Goal: Check status: Check status

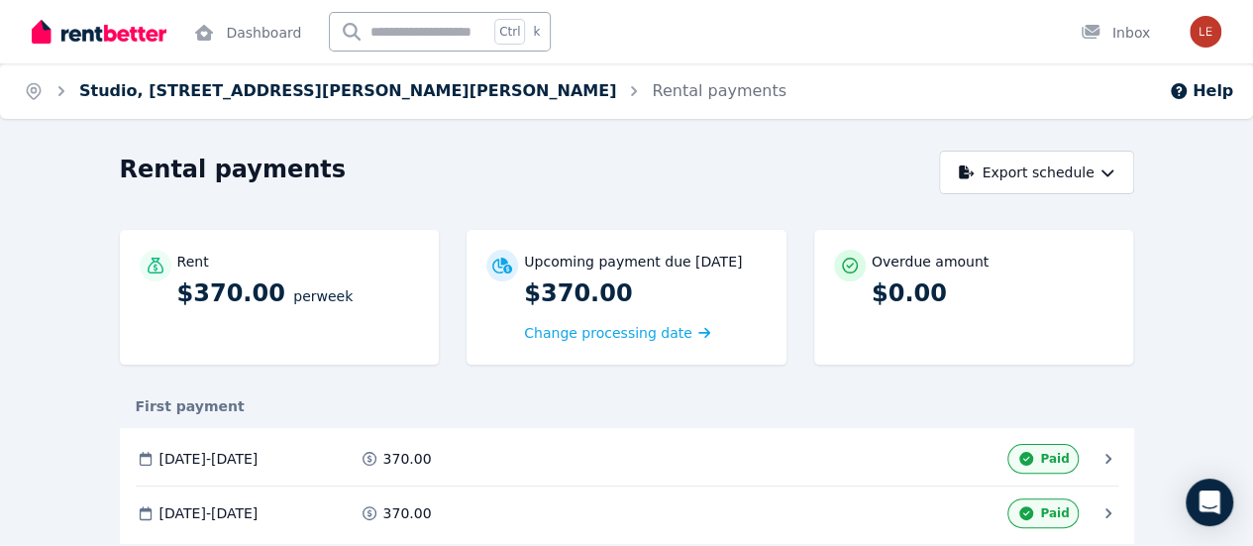
click at [316, 93] on link "Studio, 1 Cummings Cres, Mitchell Park" at bounding box center [347, 90] width 537 height 19
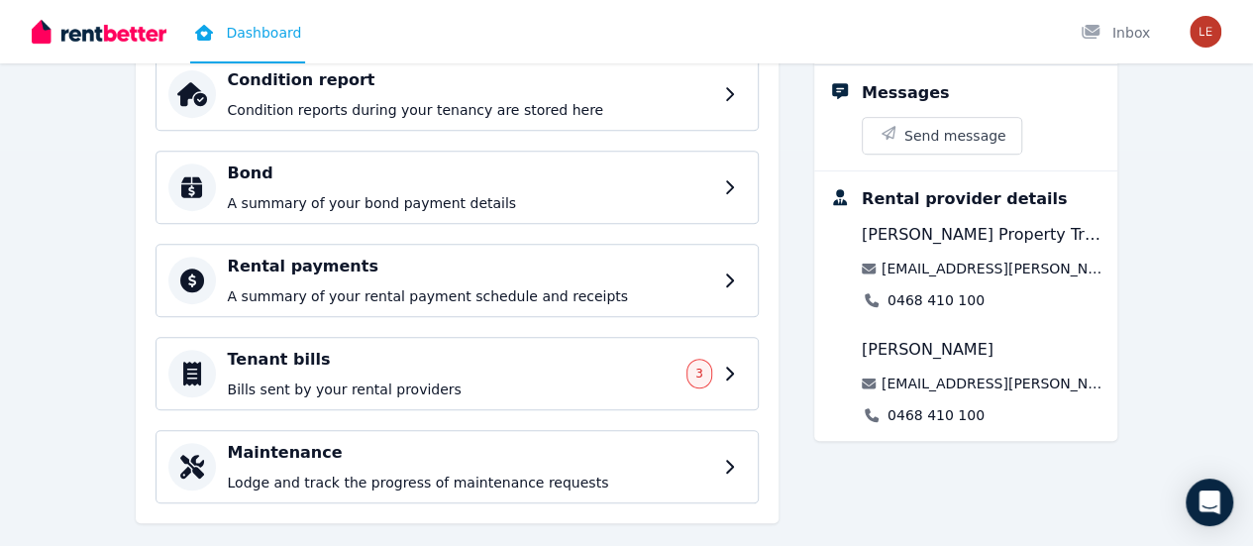
scroll to position [424, 0]
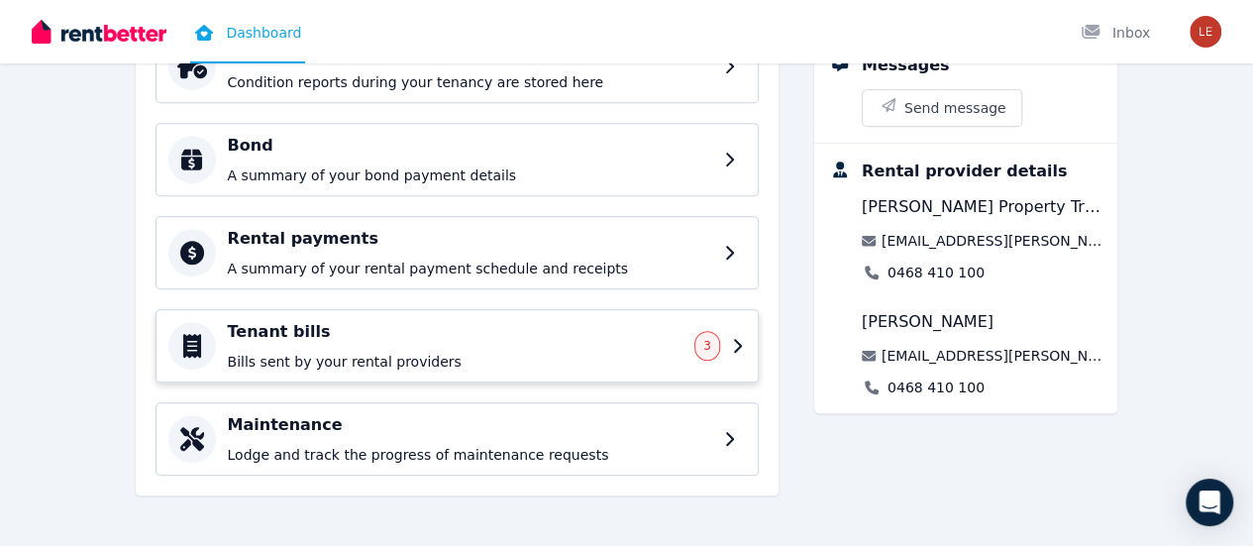
click at [258, 352] on p "Bills sent by your rental providers" at bounding box center [456, 362] width 456 height 20
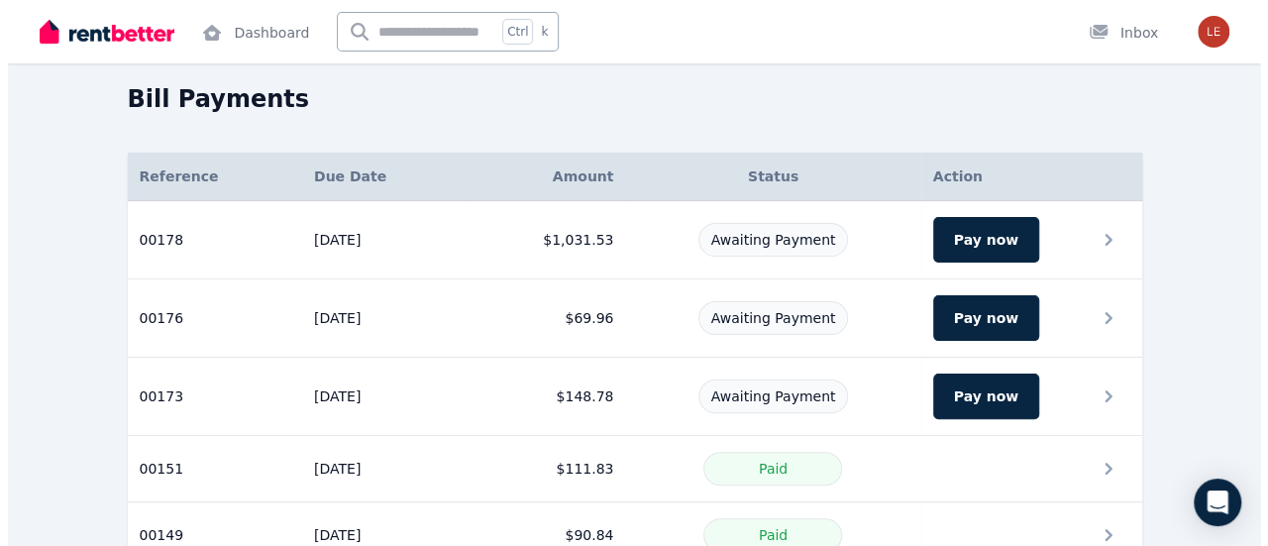
scroll to position [99, 0]
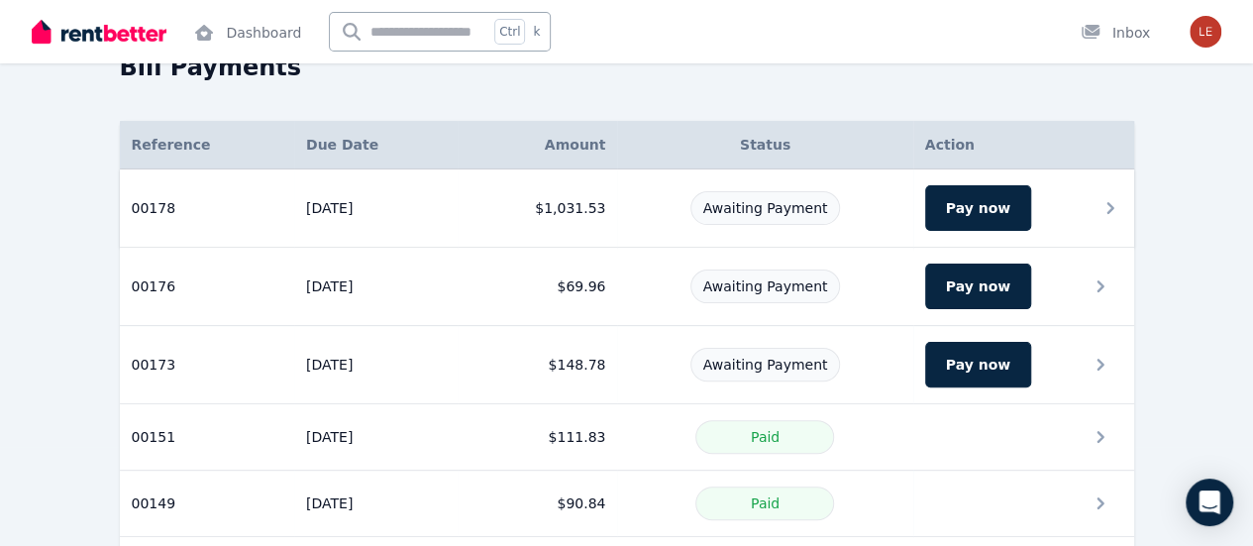
click at [645, 193] on div "Awaiting Payment" at bounding box center [764, 208] width 271 height 34
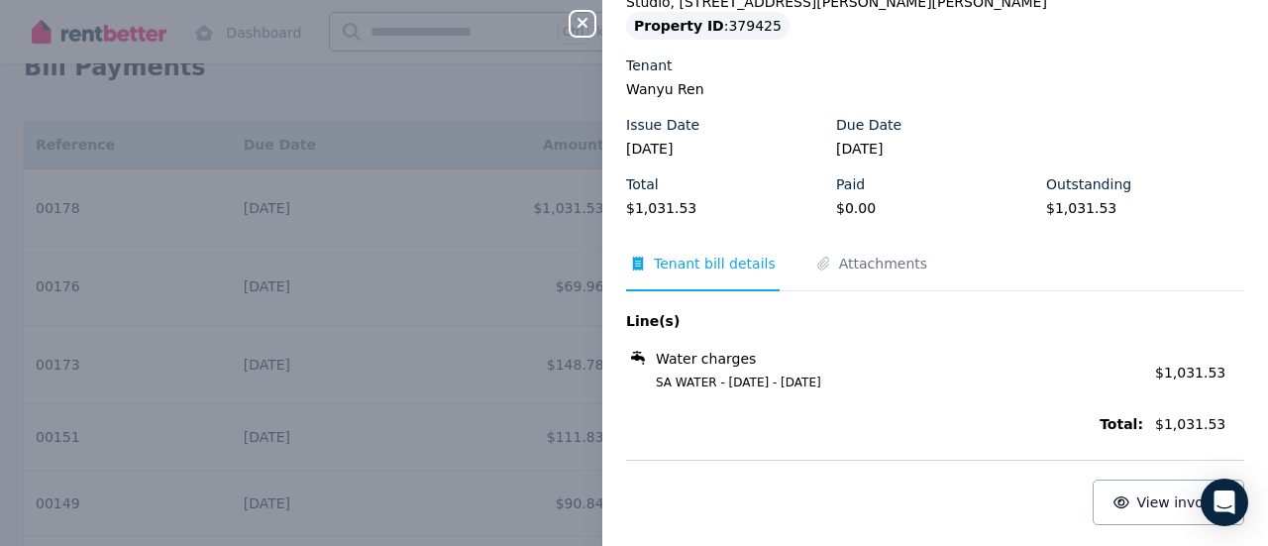
scroll to position [105, 0]
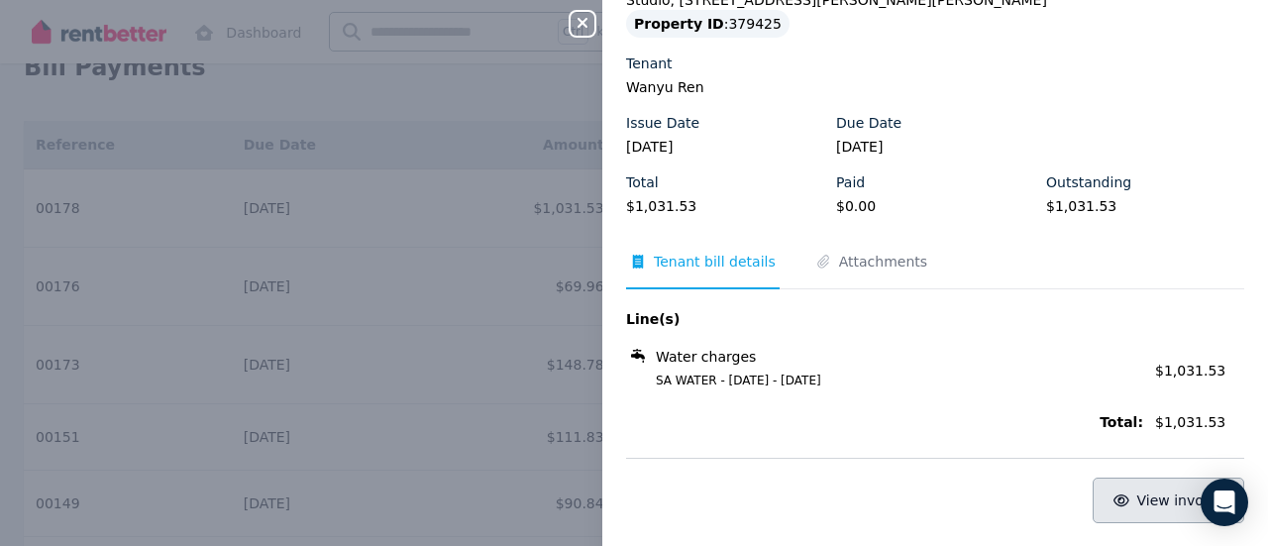
click at [1137, 500] on span "View invoice" at bounding box center [1180, 500] width 87 height 16
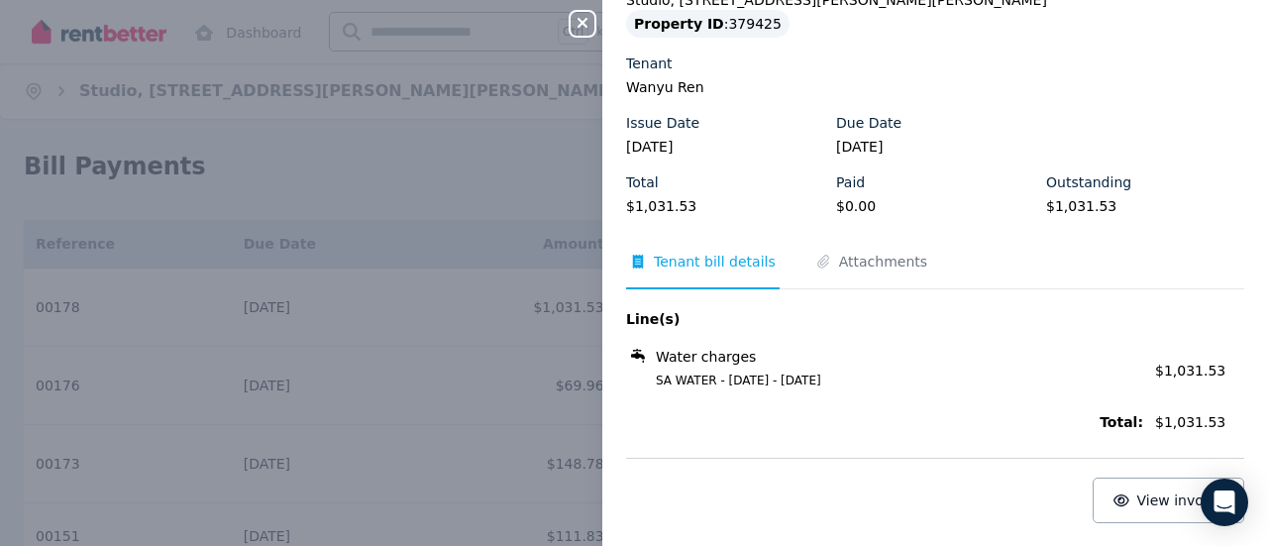
scroll to position [0, 0]
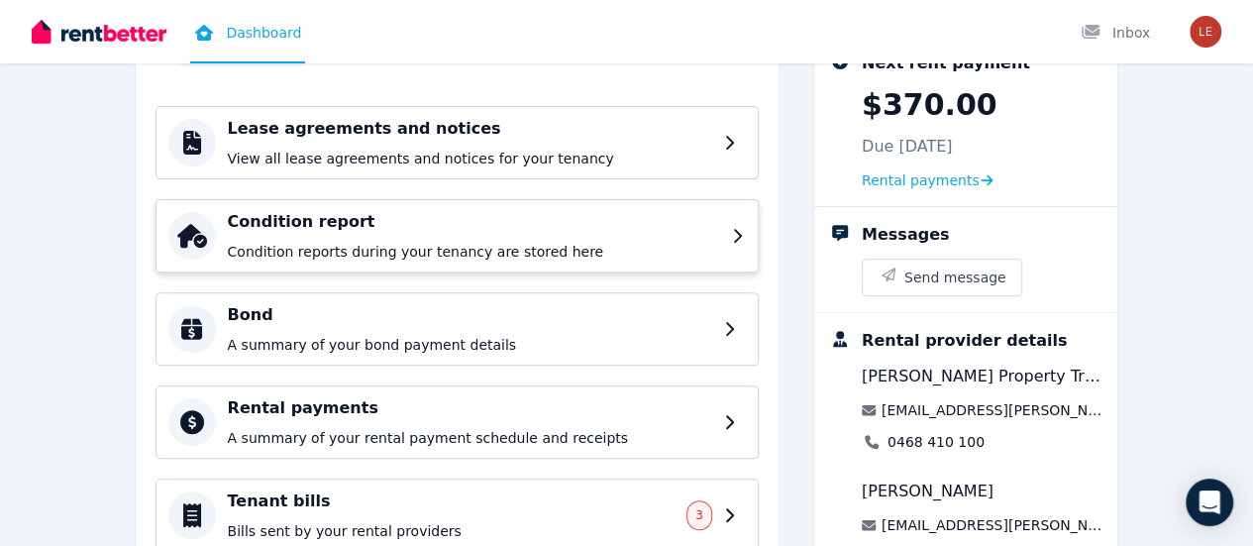
scroll to position [297, 0]
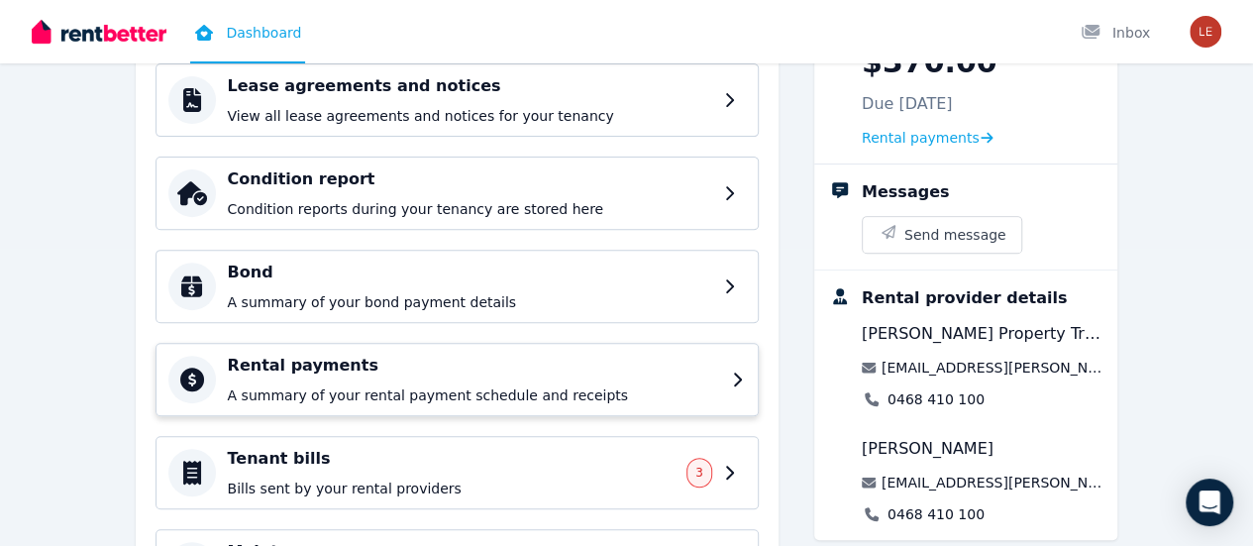
click at [391, 377] on div "Rental payments A summary of your rental payment schedule and receipts" at bounding box center [474, 380] width 492 height 52
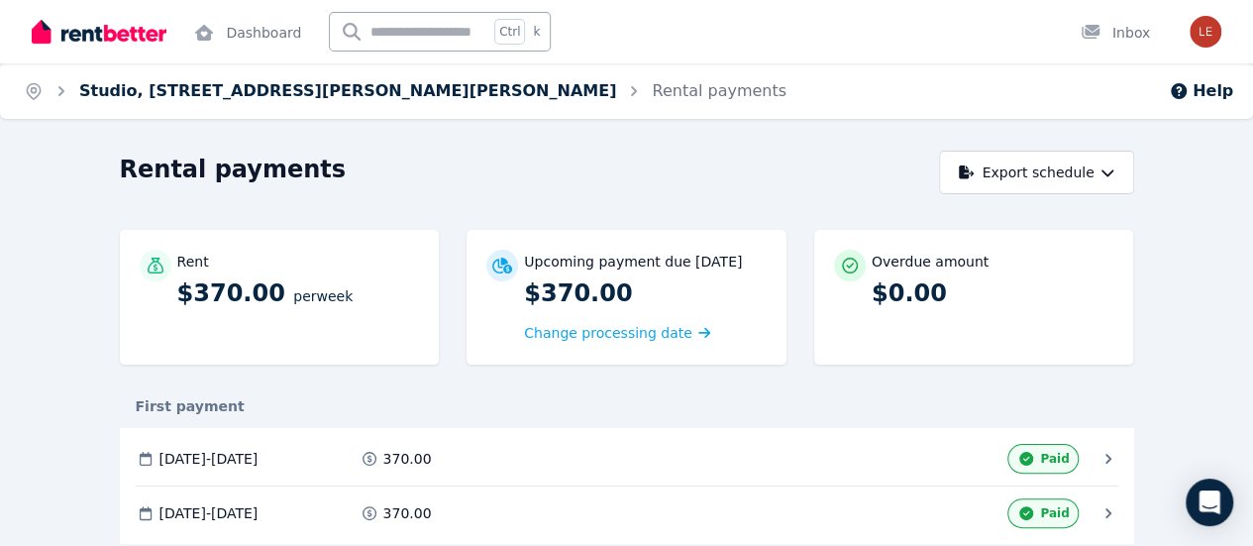
click at [148, 82] on link "Studio, [STREET_ADDRESS][PERSON_NAME][PERSON_NAME]" at bounding box center [347, 90] width 537 height 19
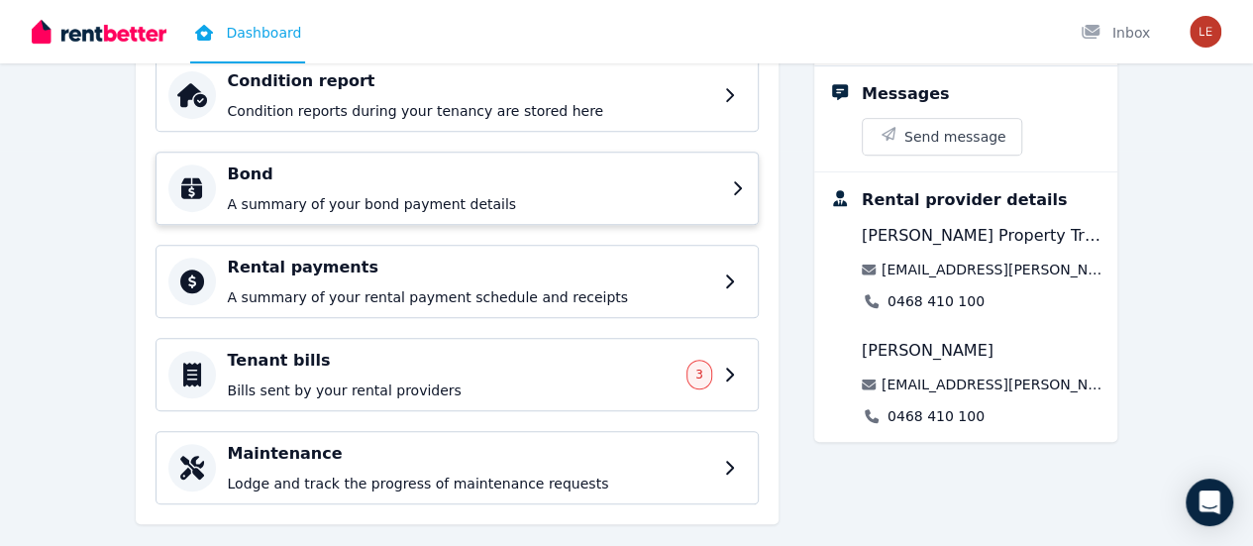
scroll to position [396, 0]
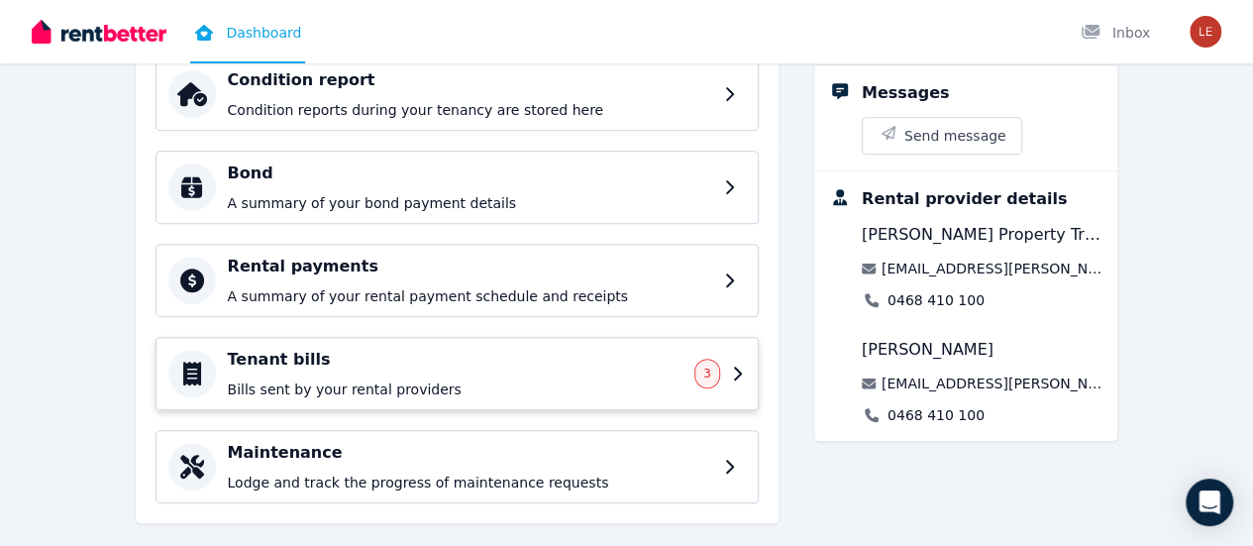
click at [303, 371] on div "Tenant bills Bills sent by your rental providers" at bounding box center [456, 374] width 456 height 52
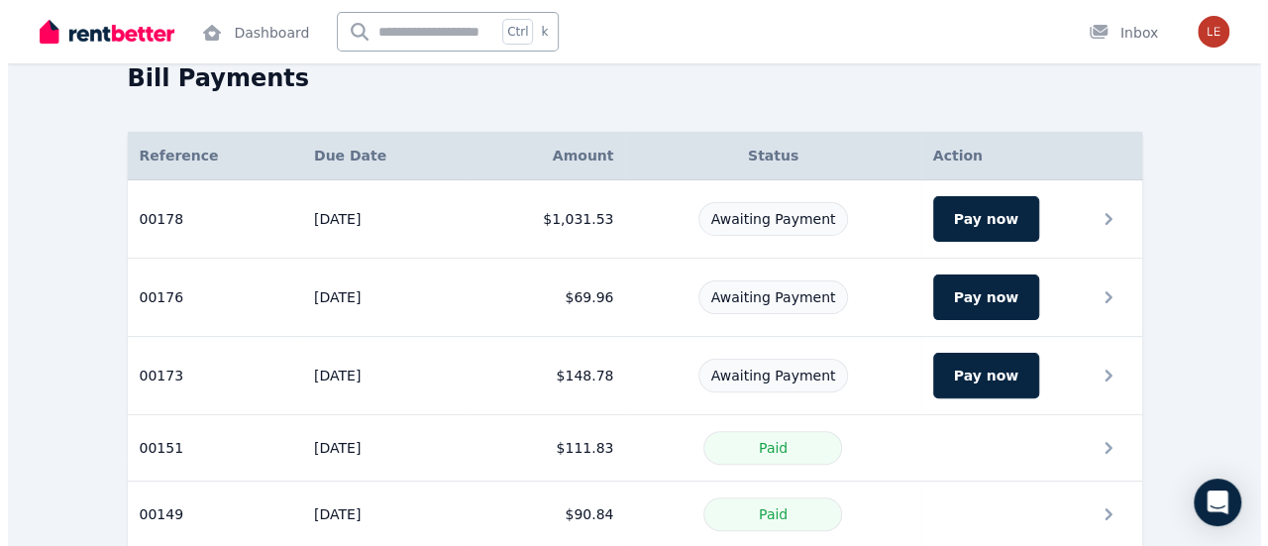
scroll to position [198, 0]
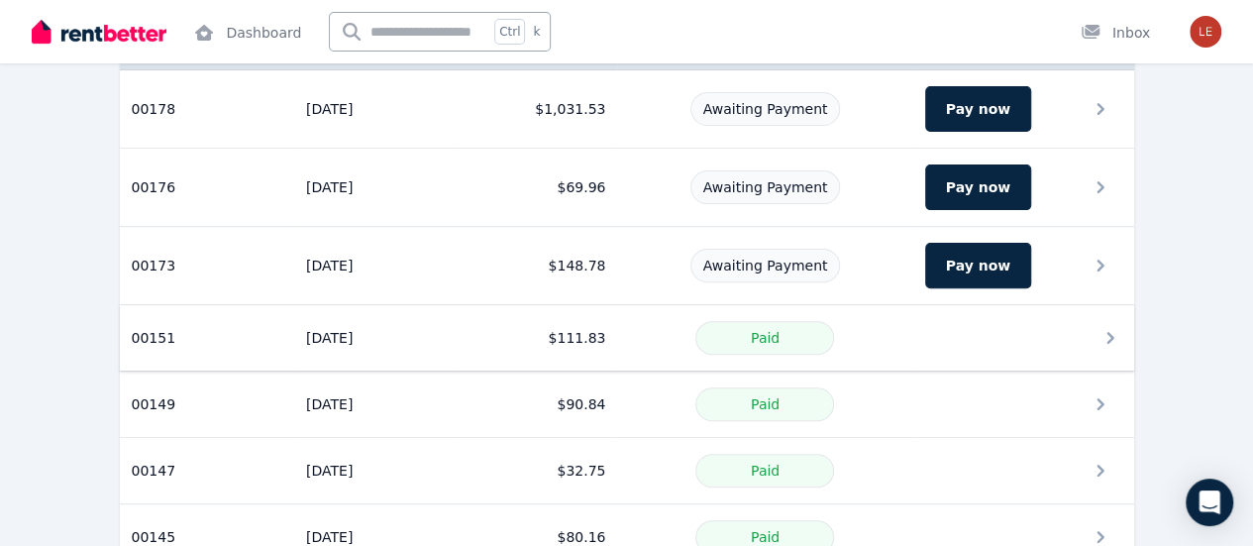
click at [462, 348] on td "$111.83" at bounding box center [538, 338] width 160 height 66
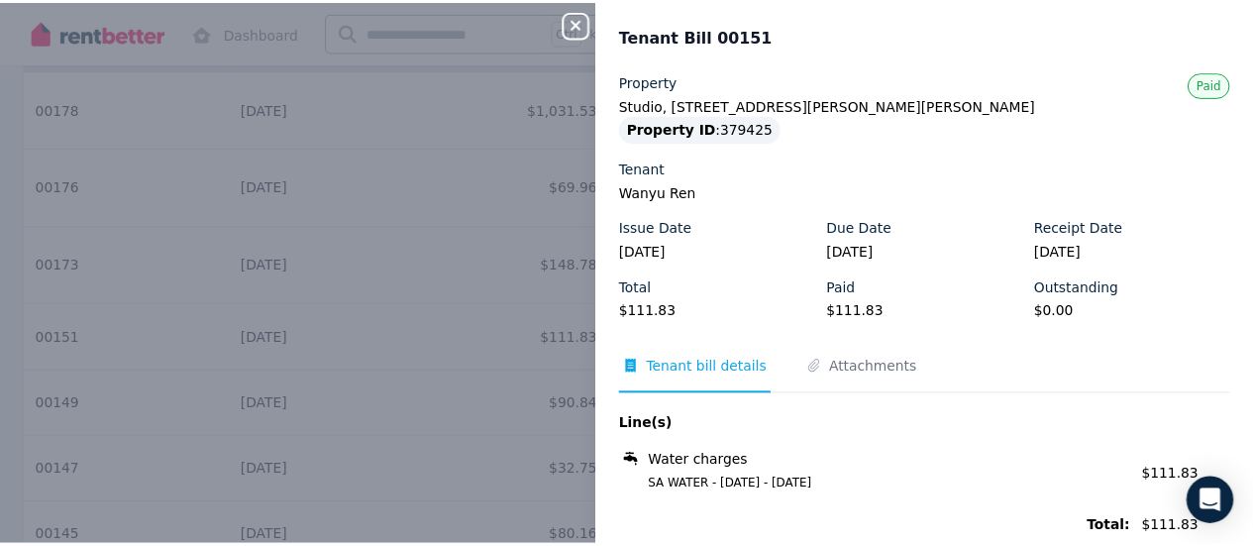
scroll to position [79, 0]
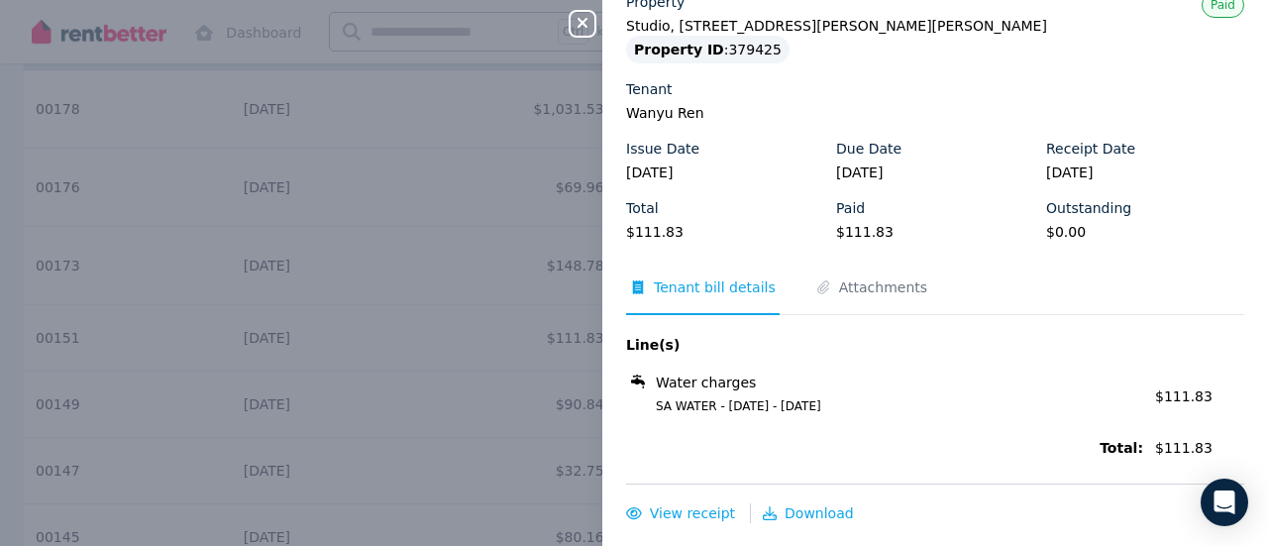
click at [514, 399] on div "Close panel Tenant Bill 00151 Property Studio, 1 Cummings Cres, Mitchell Park P…" at bounding box center [634, 273] width 1268 height 546
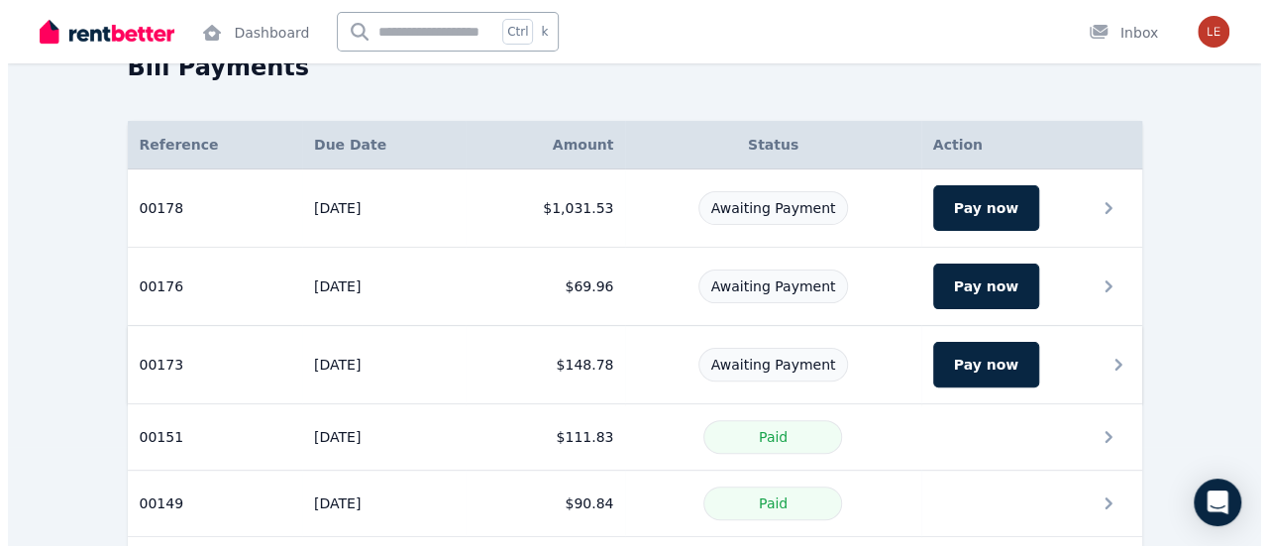
scroll to position [198, 0]
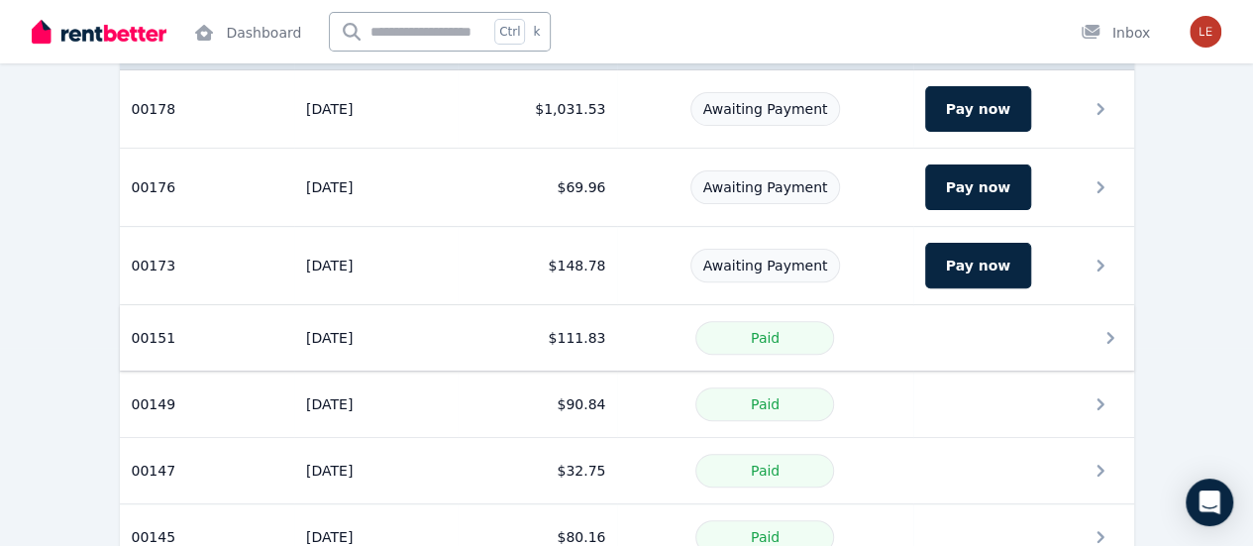
click at [646, 334] on div "Paid" at bounding box center [764, 338] width 271 height 34
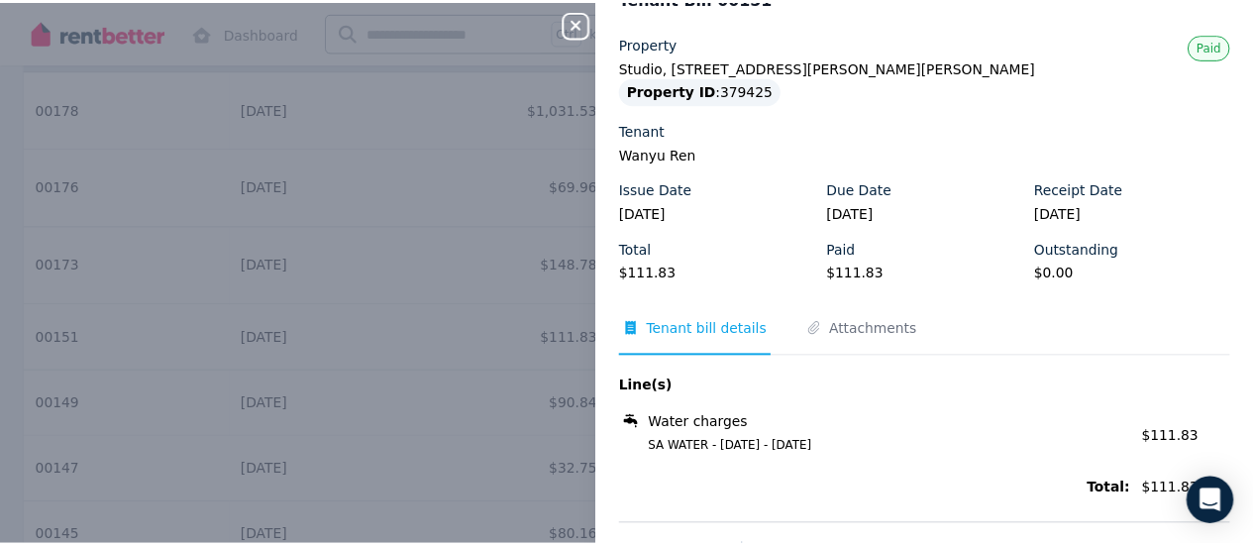
scroll to position [0, 0]
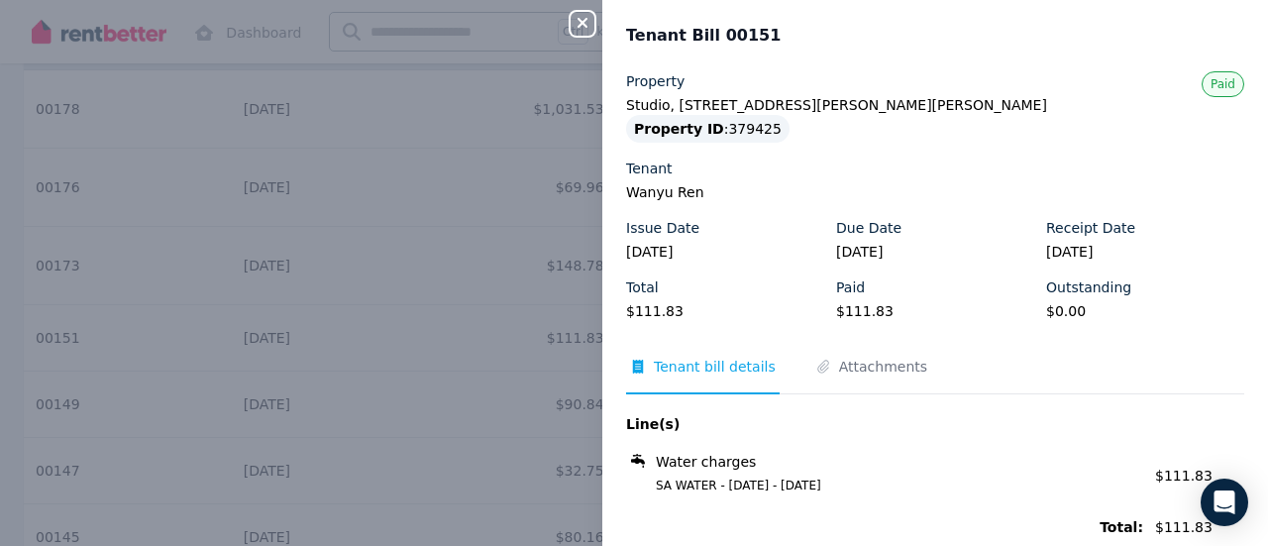
click at [582, 22] on icon "button" at bounding box center [582, 23] width 10 height 10
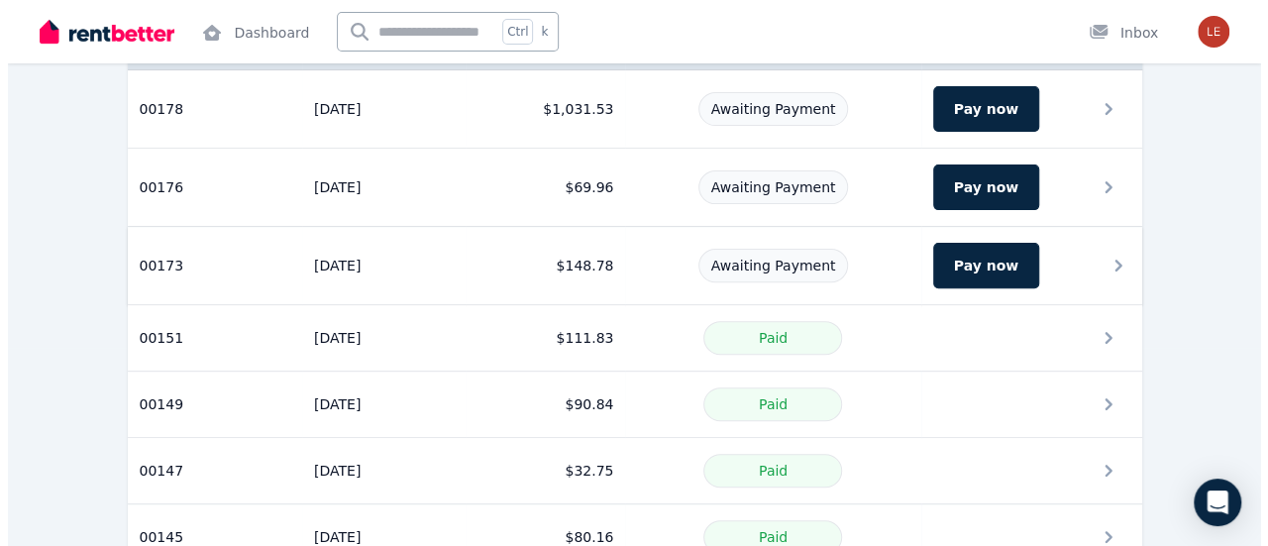
scroll to position [99, 0]
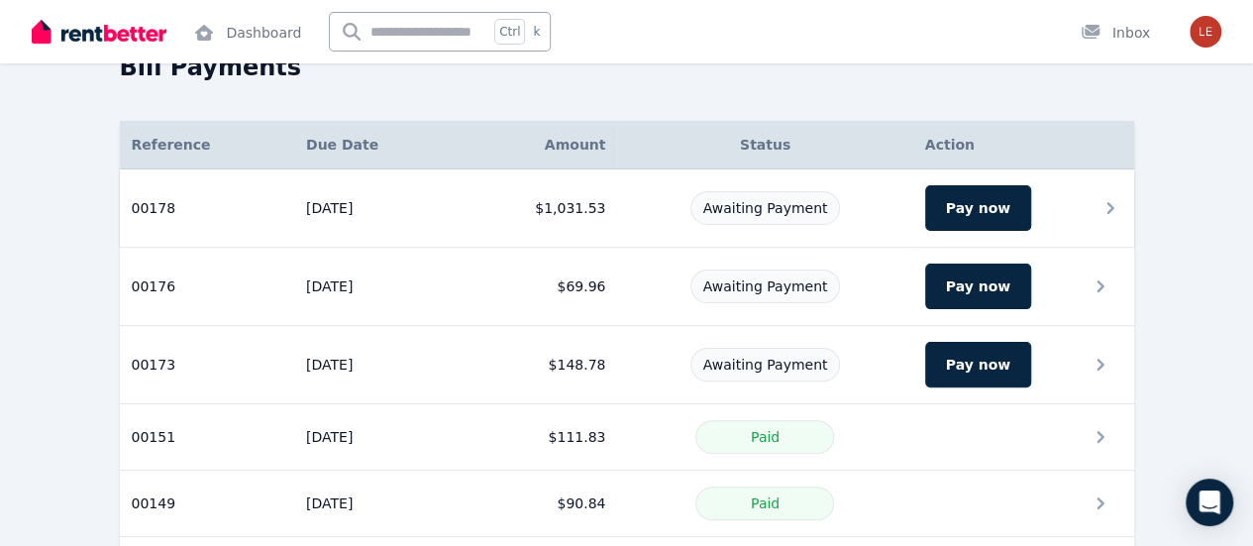
click at [672, 219] on div "Awaiting Payment" at bounding box center [764, 208] width 271 height 34
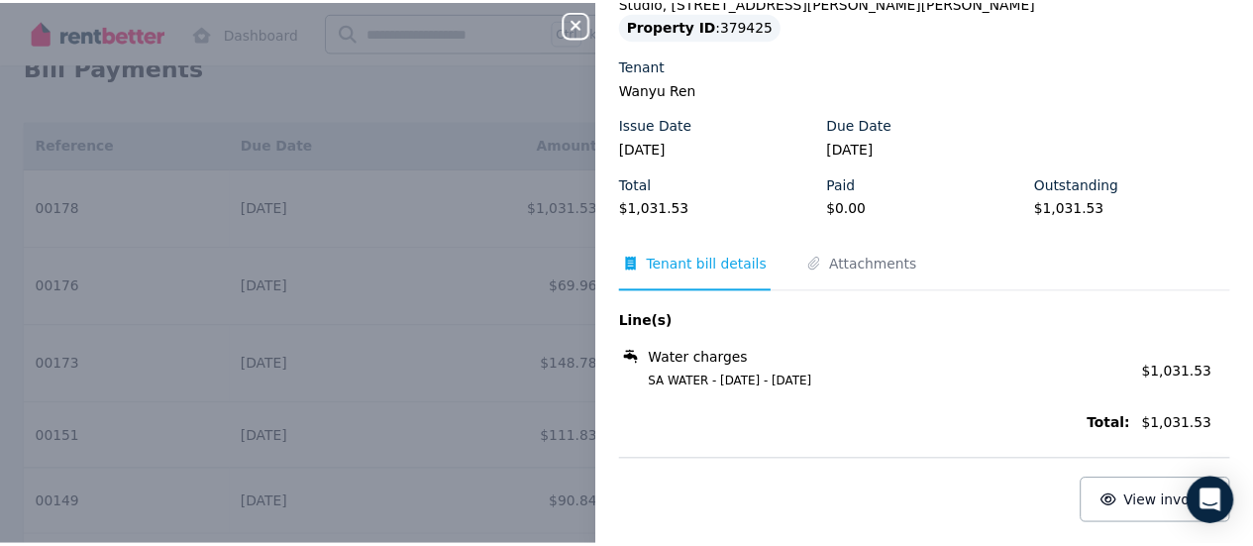
scroll to position [105, 0]
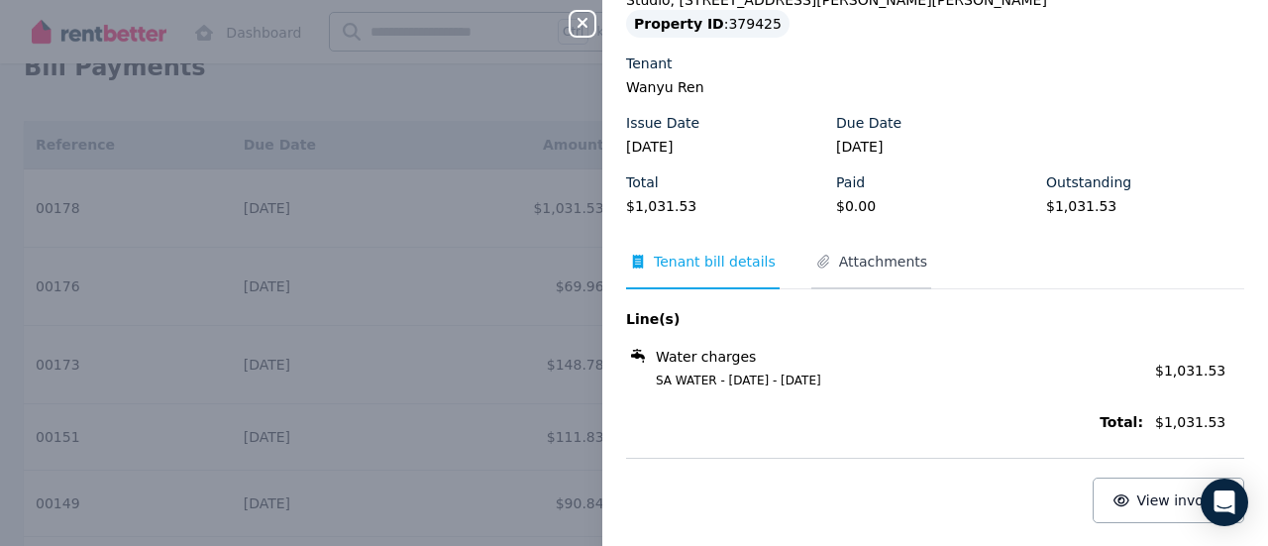
click at [872, 272] on span "Attachments" at bounding box center [871, 271] width 120 height 38
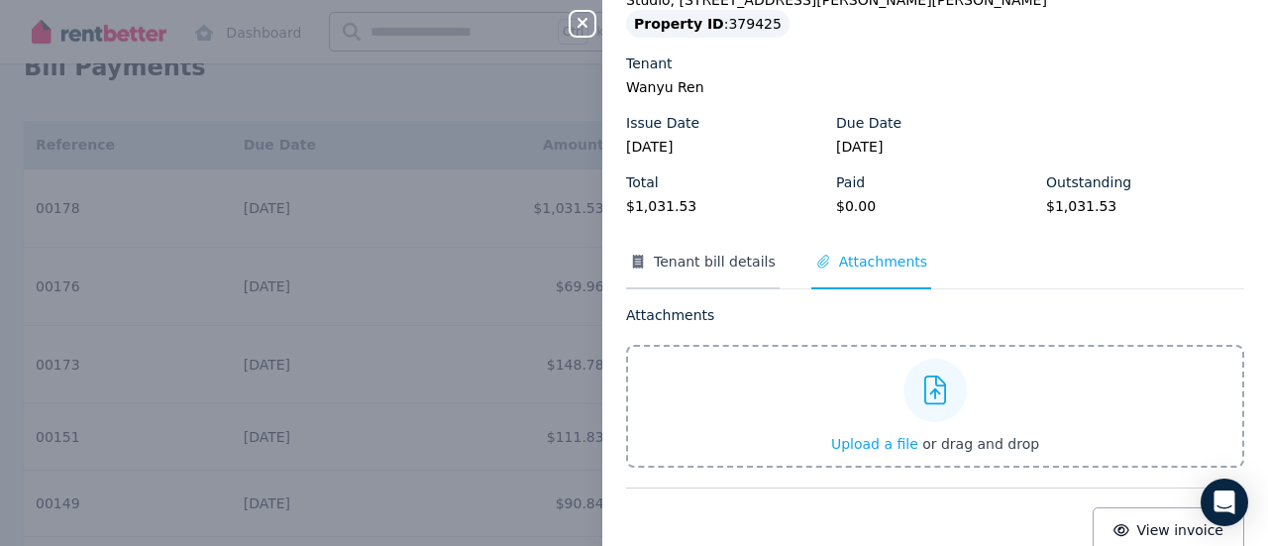
click at [679, 276] on span "Tenant bill details" at bounding box center [703, 271] width 154 height 38
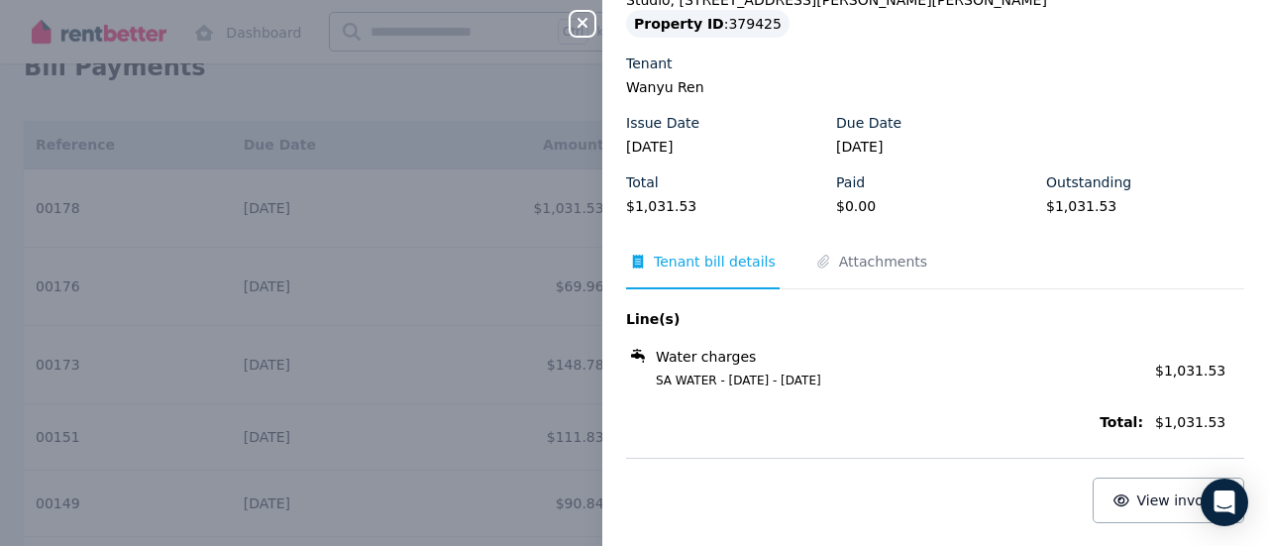
click at [583, 23] on icon "button" at bounding box center [582, 23] width 10 height 10
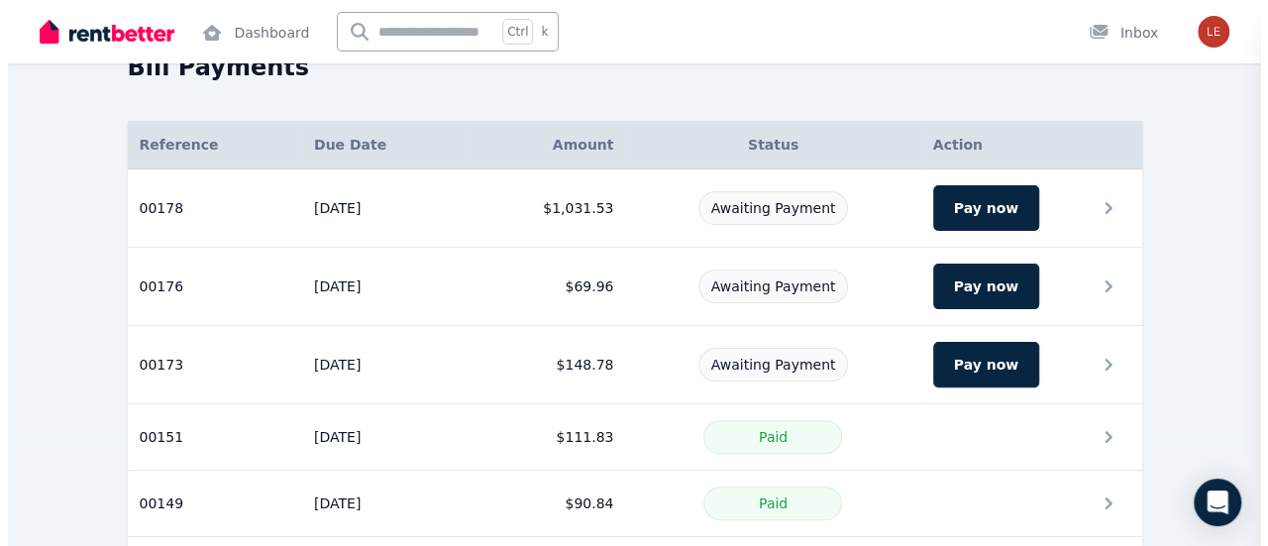
scroll to position [0, 0]
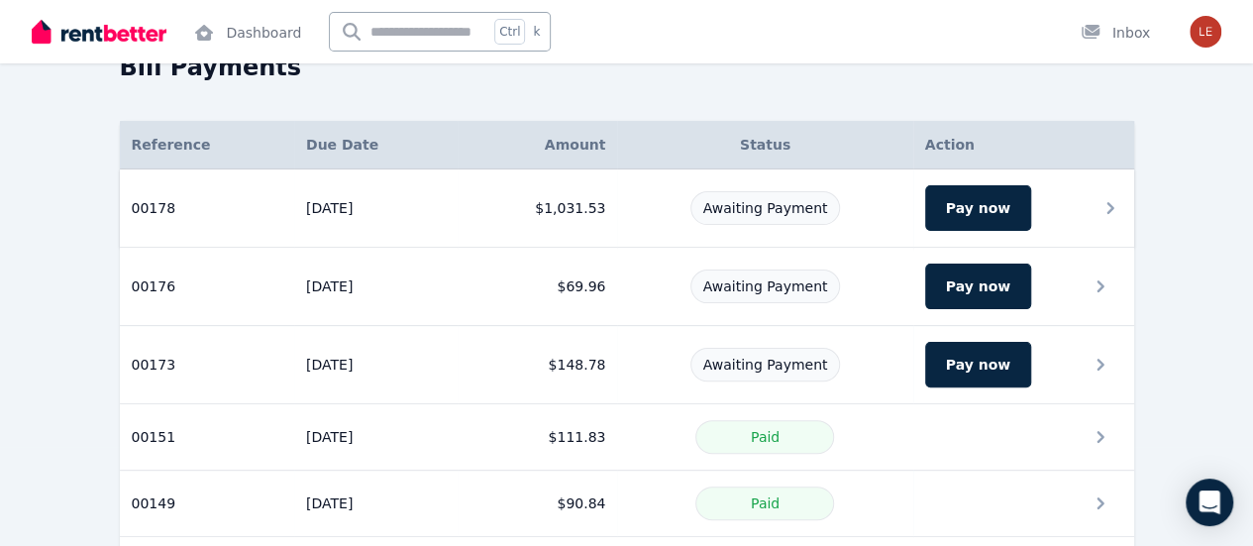
click at [900, 210] on div "Awaiting Payment" at bounding box center [764, 208] width 271 height 34
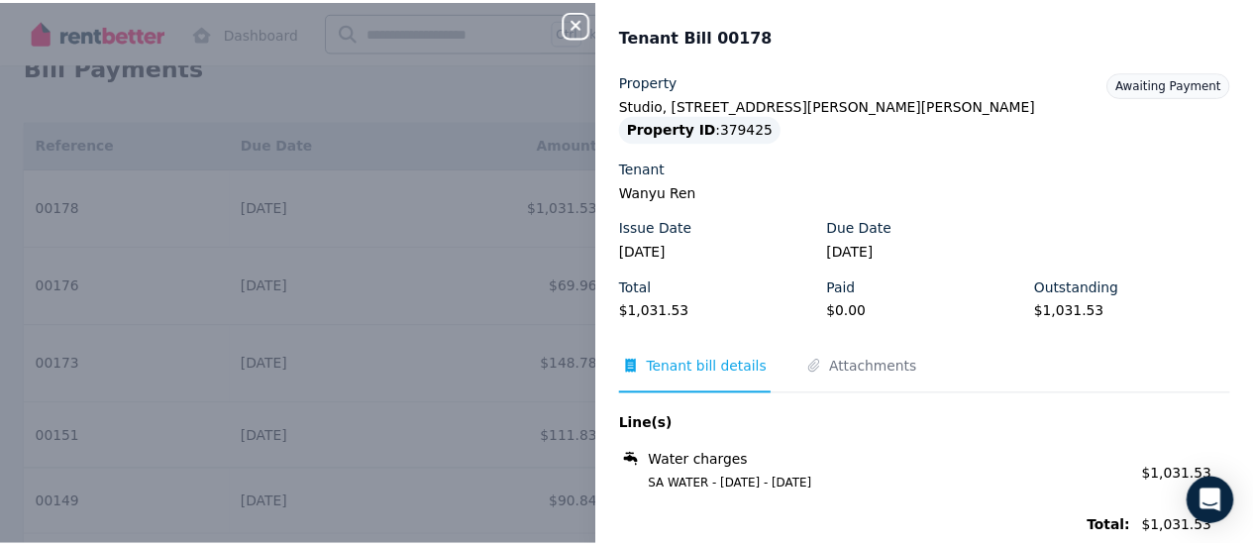
scroll to position [99, 0]
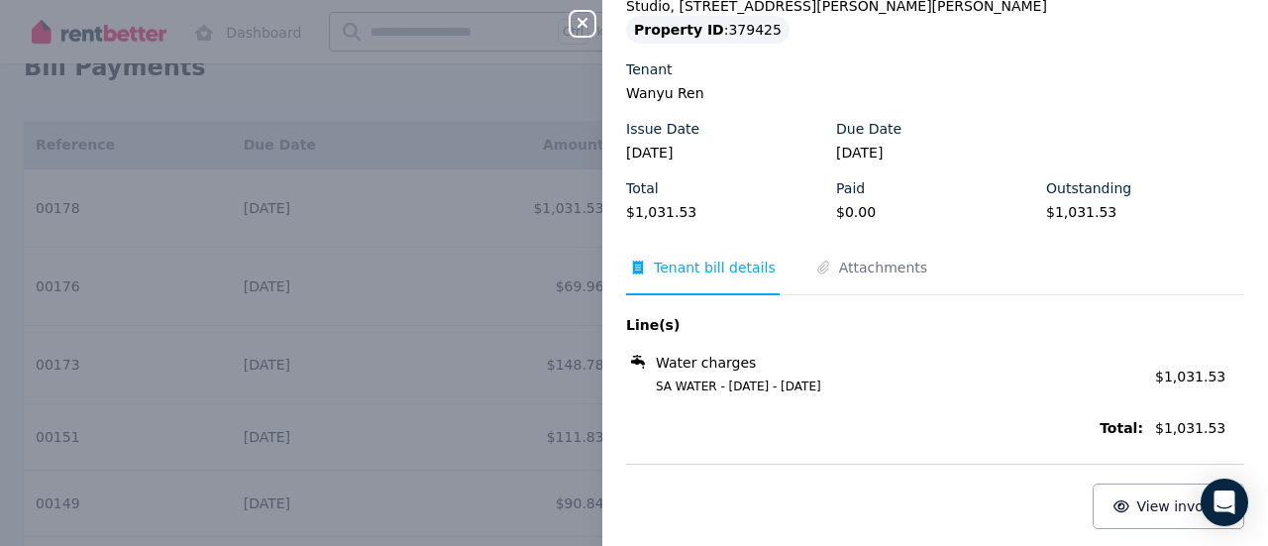
click at [884, 373] on div "Water charges SA WATER - 28/04/2025 - 17/07/2025" at bounding box center [884, 374] width 517 height 42
click at [866, 262] on span "Attachments" at bounding box center [883, 268] width 88 height 20
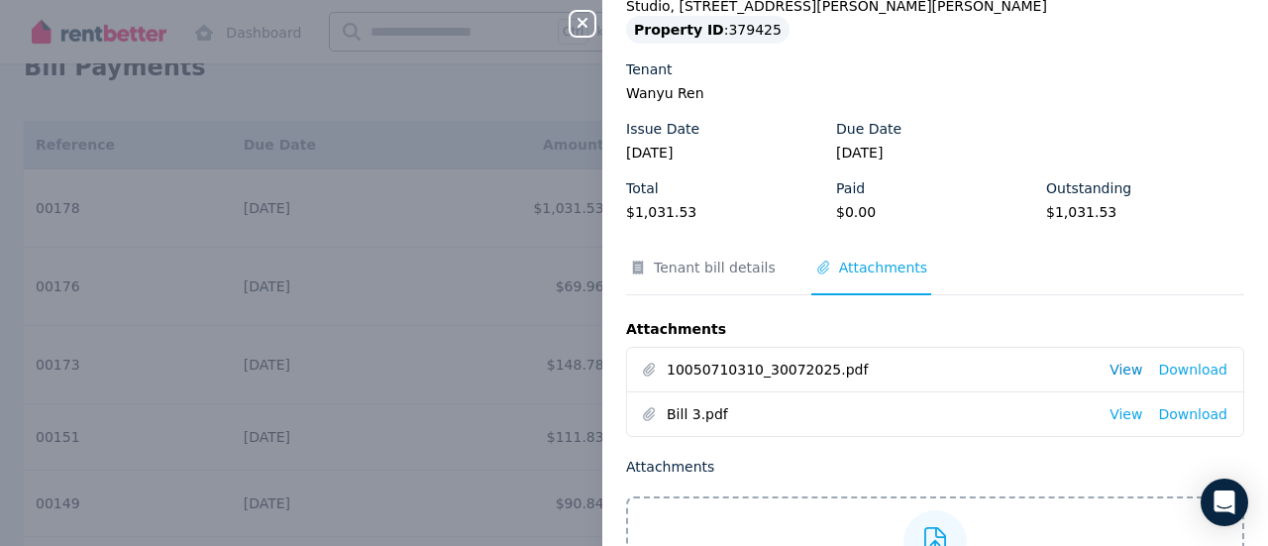
click at [1109, 375] on link "View" at bounding box center [1125, 370] width 33 height 20
click at [1109, 418] on link "View" at bounding box center [1125, 414] width 33 height 20
click at [587, 31] on icon "button" at bounding box center [583, 23] width 24 height 16
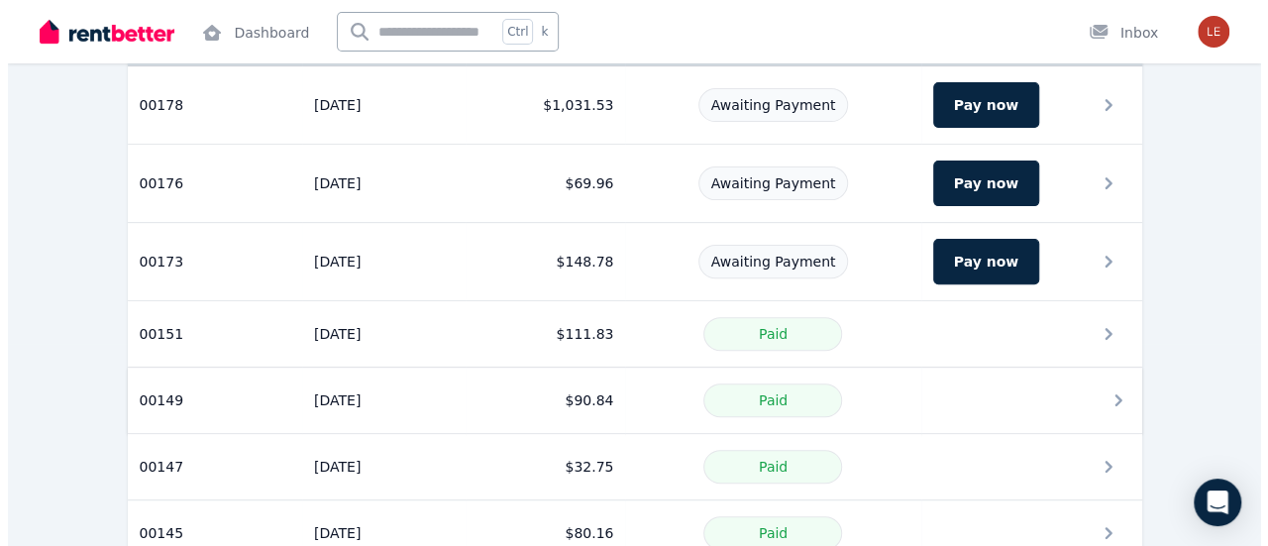
scroll to position [182, 0]
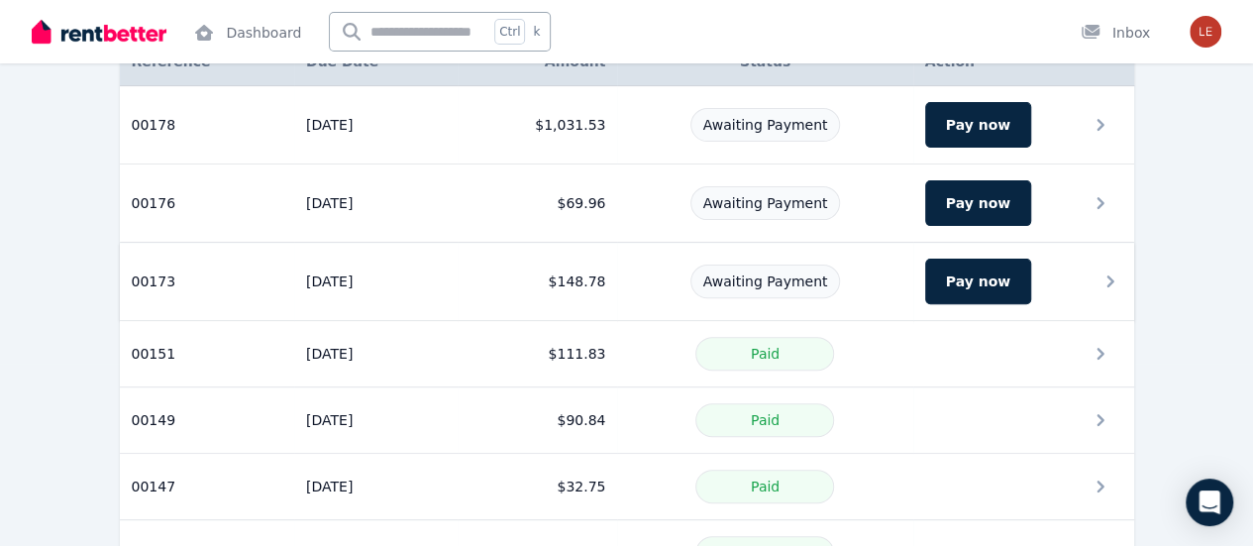
click at [900, 273] on div "Awaiting Payment" at bounding box center [764, 281] width 271 height 34
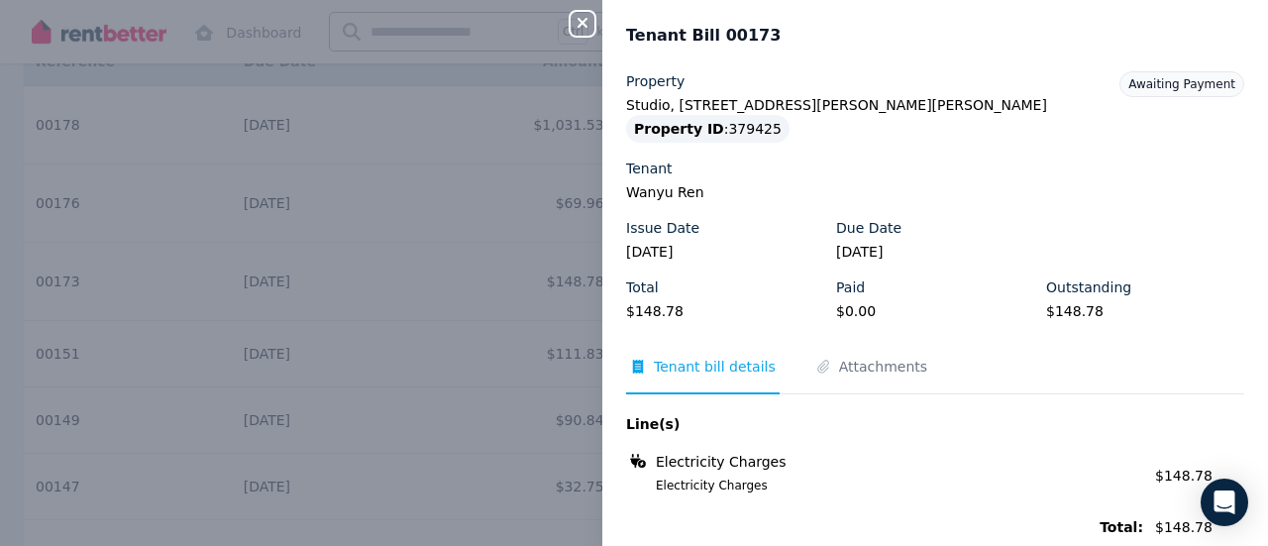
click at [457, 302] on div "Close panel Tenant Bill 00173 Property Studio, 1 Cummings Cres, Mitchell Park P…" at bounding box center [634, 273] width 1268 height 546
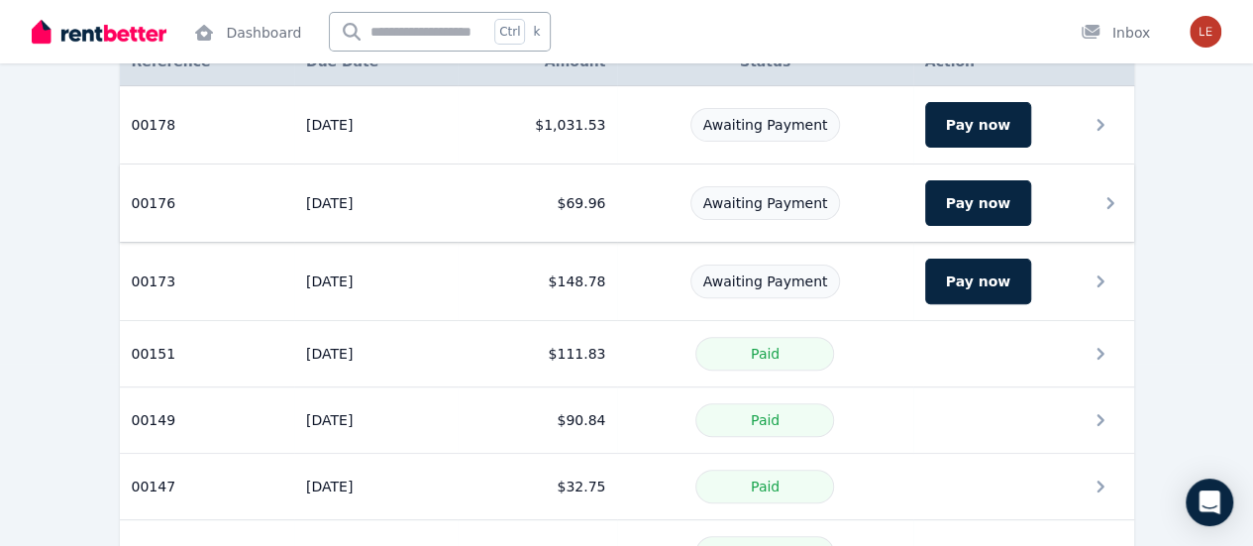
click at [899, 191] on div "Awaiting Payment" at bounding box center [764, 203] width 271 height 34
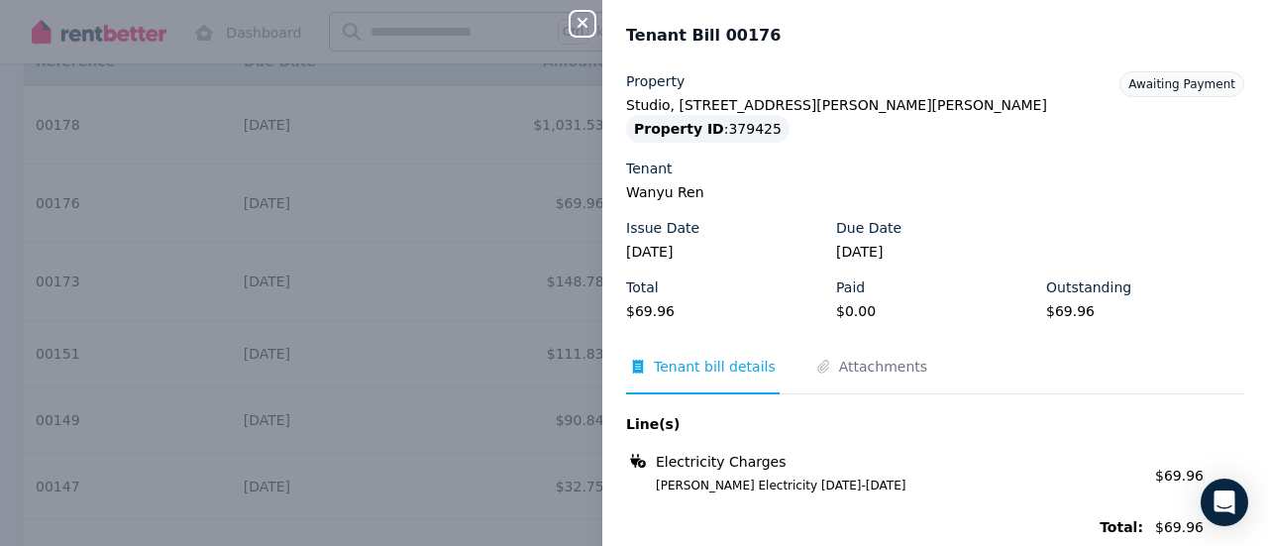
click at [512, 237] on div "Close panel Tenant Bill 00176 Property Studio, 1 Cummings Cres, Mitchell Park P…" at bounding box center [634, 273] width 1268 height 546
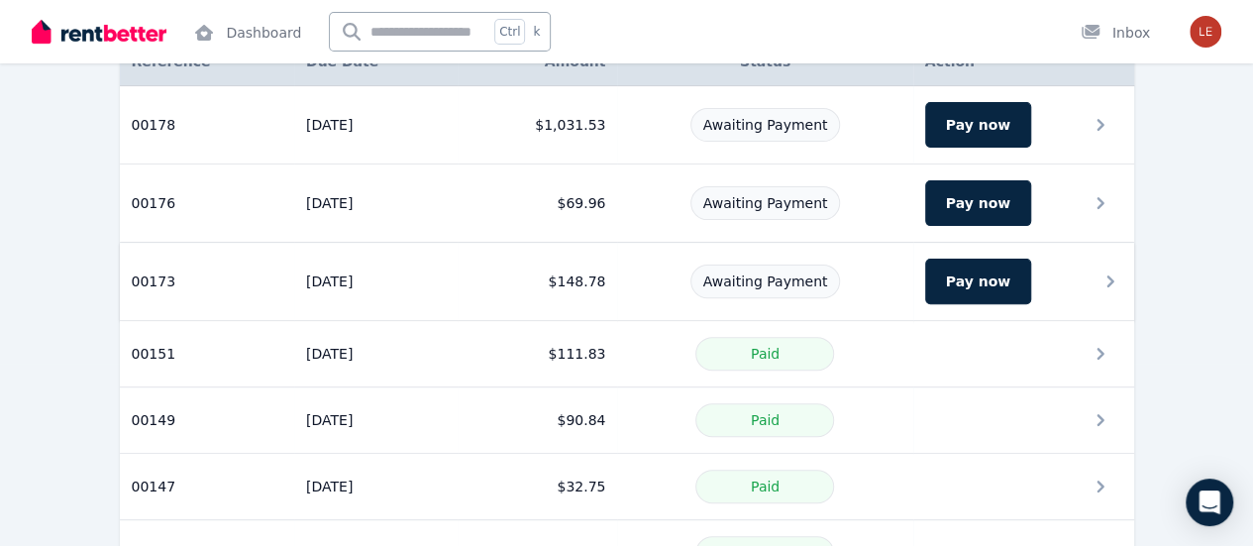
click at [654, 274] on div "Awaiting Payment" at bounding box center [764, 281] width 271 height 34
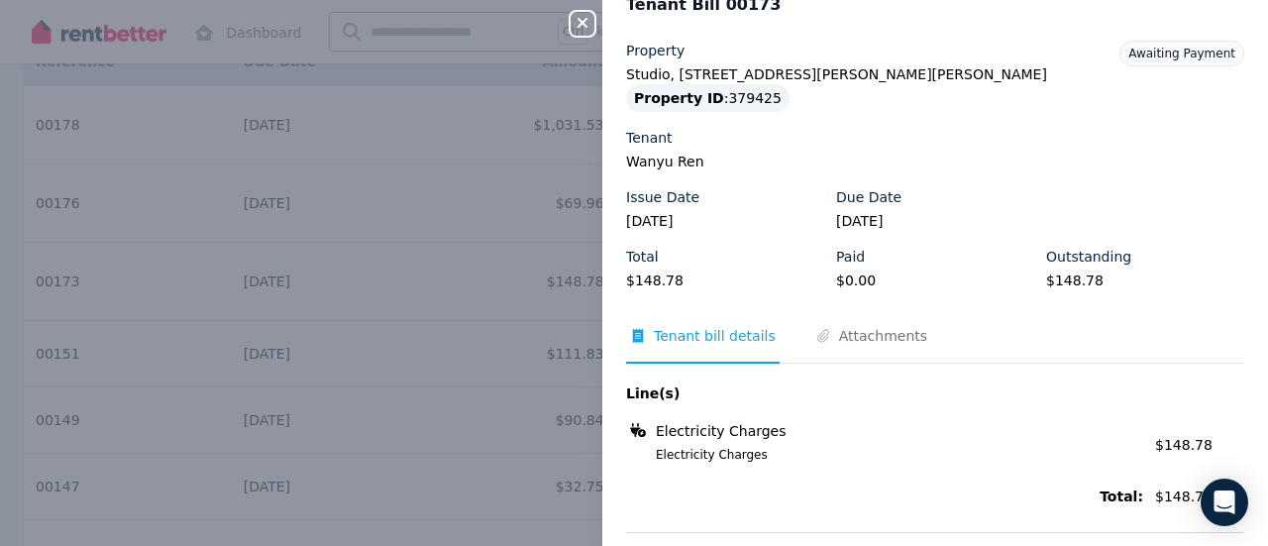
scroll to position [0, 0]
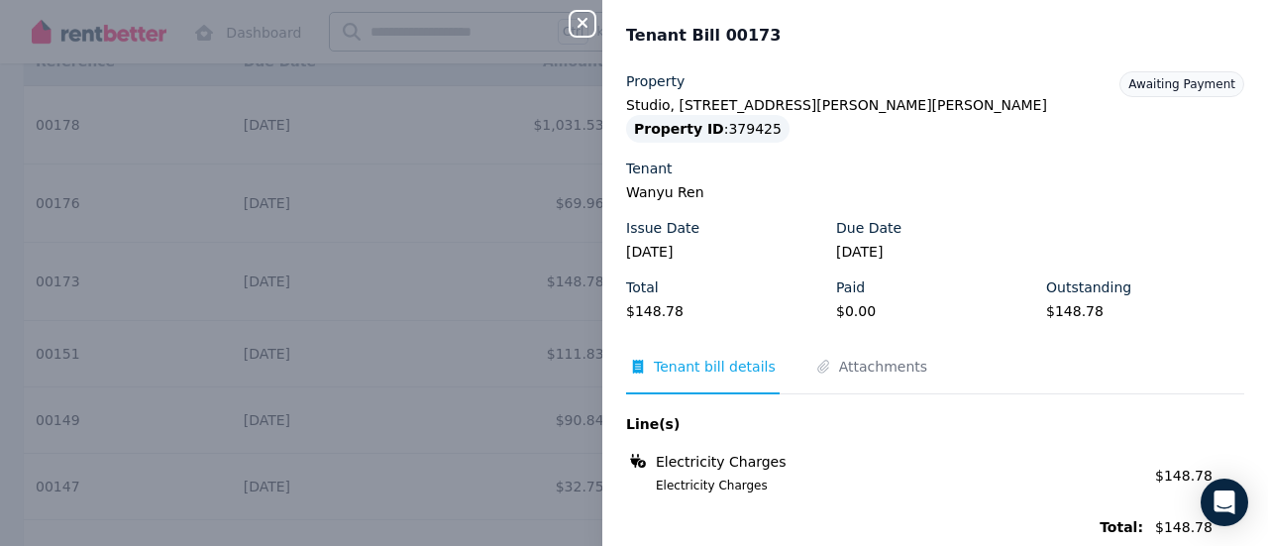
click at [331, 373] on div "Close panel Tenant Bill 00173 Property Studio, 1 Cummings Cres, Mitchell Park P…" at bounding box center [634, 273] width 1268 height 546
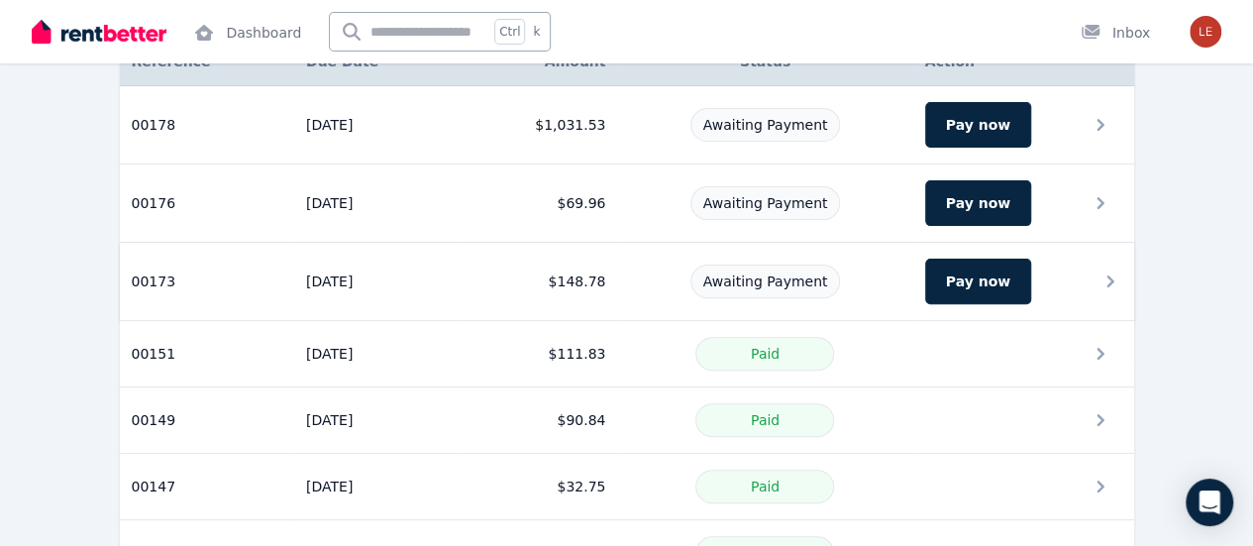
click at [637, 277] on div "Awaiting Payment" at bounding box center [764, 281] width 271 height 34
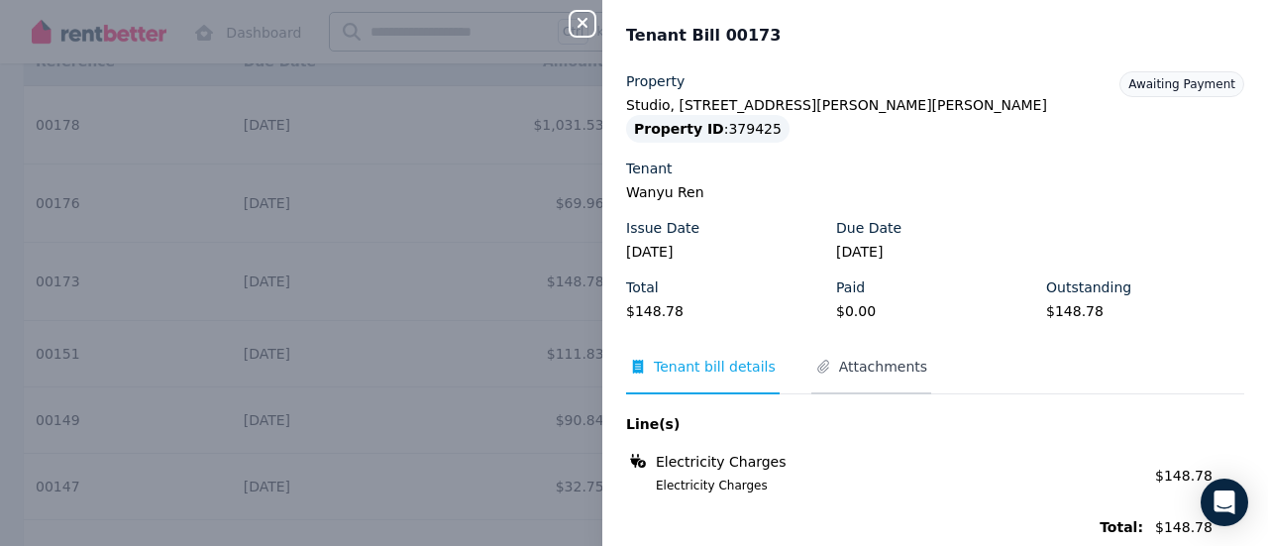
click at [844, 362] on span "Attachments" at bounding box center [883, 367] width 88 height 20
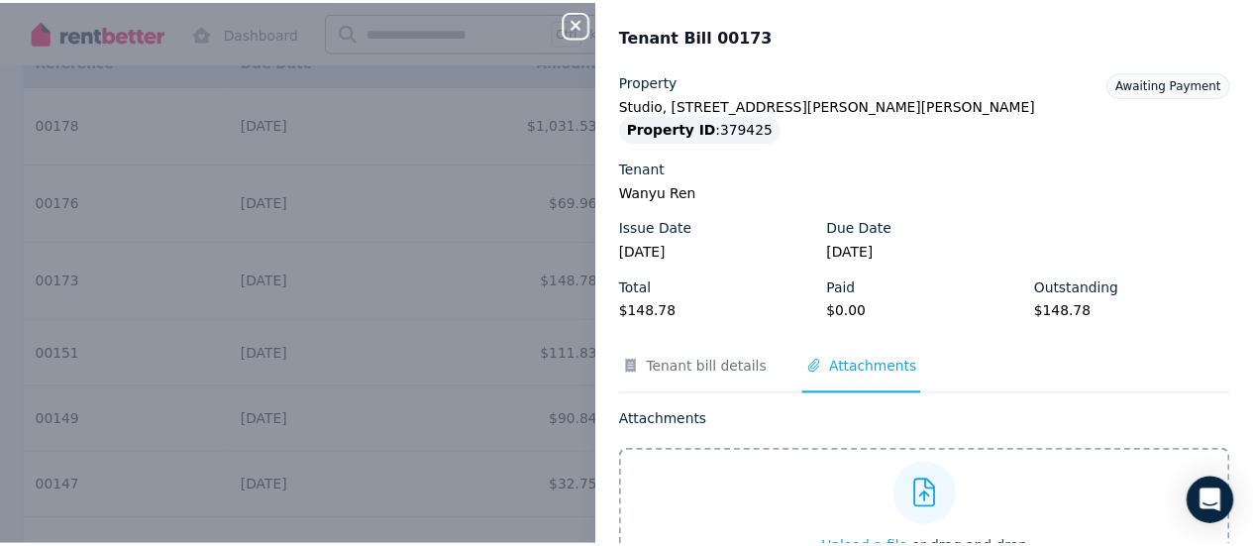
scroll to position [99, 0]
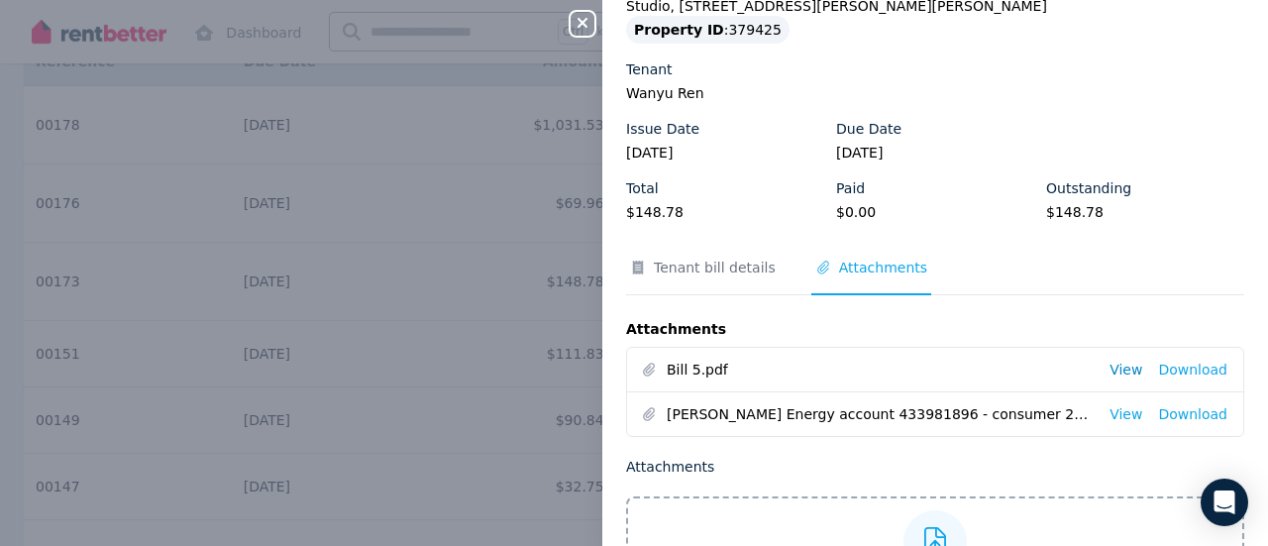
click at [1109, 368] on link "View" at bounding box center [1125, 370] width 33 height 20
click at [468, 301] on div "Close panel Tenant Bill 00173 Property Studio, 1 Cummings Cres, Mitchell Park P…" at bounding box center [634, 273] width 1268 height 546
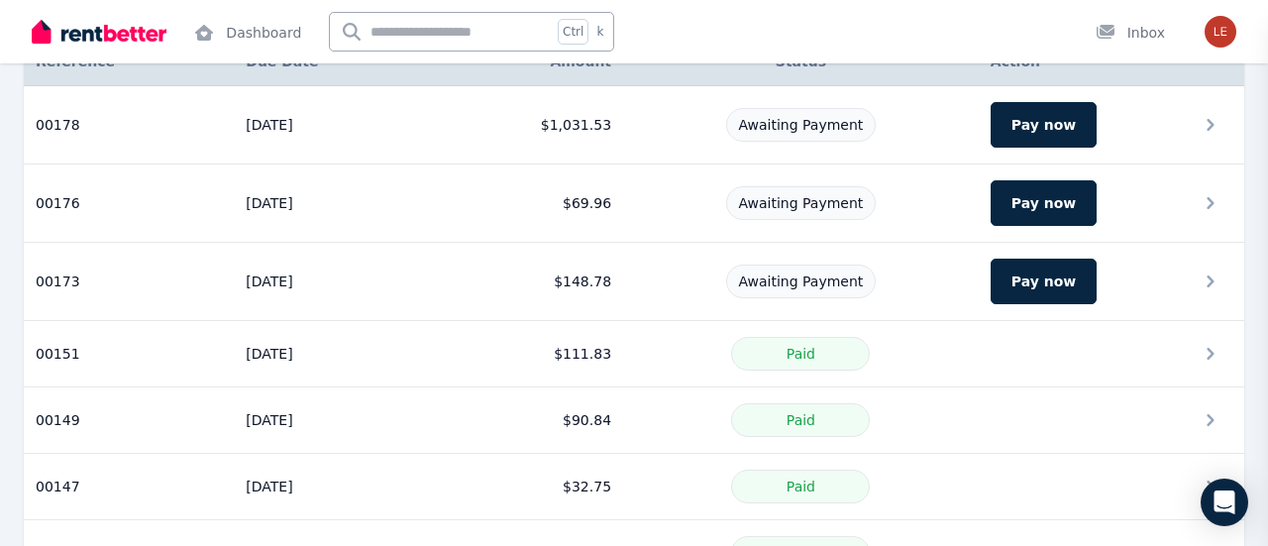
scroll to position [0, 0]
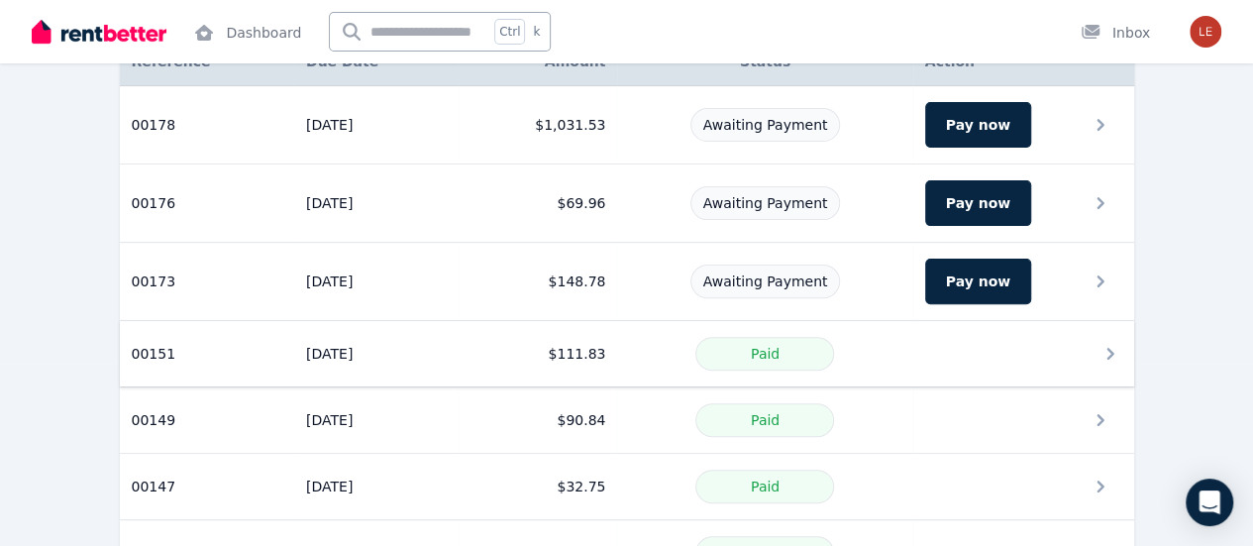
click at [642, 350] on div "Paid" at bounding box center [764, 354] width 271 height 34
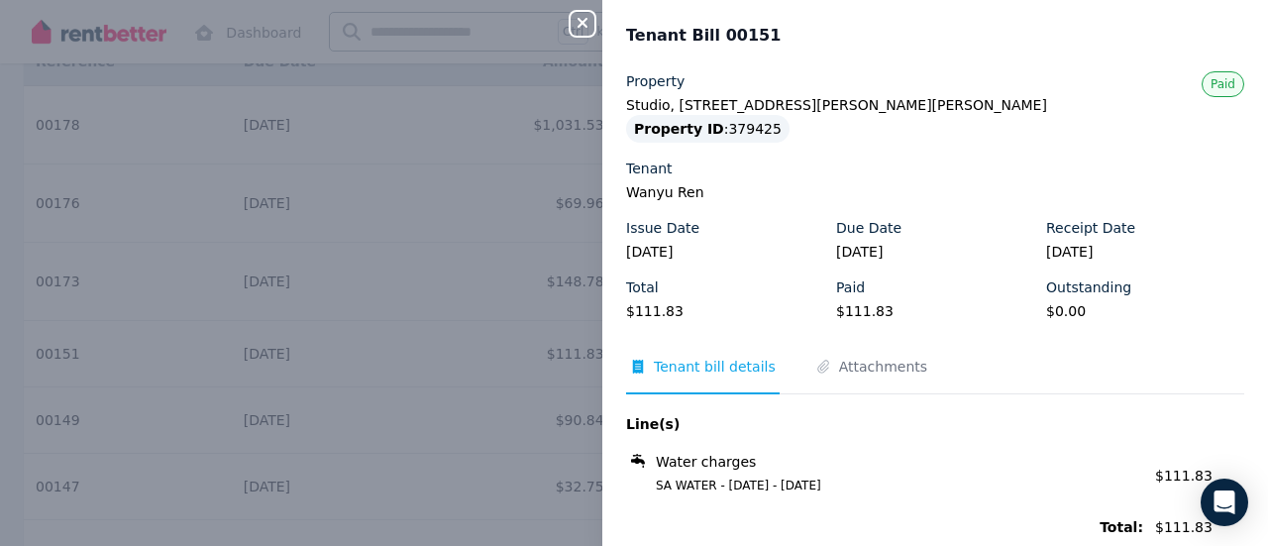
click at [576, 17] on icon "button" at bounding box center [583, 23] width 24 height 16
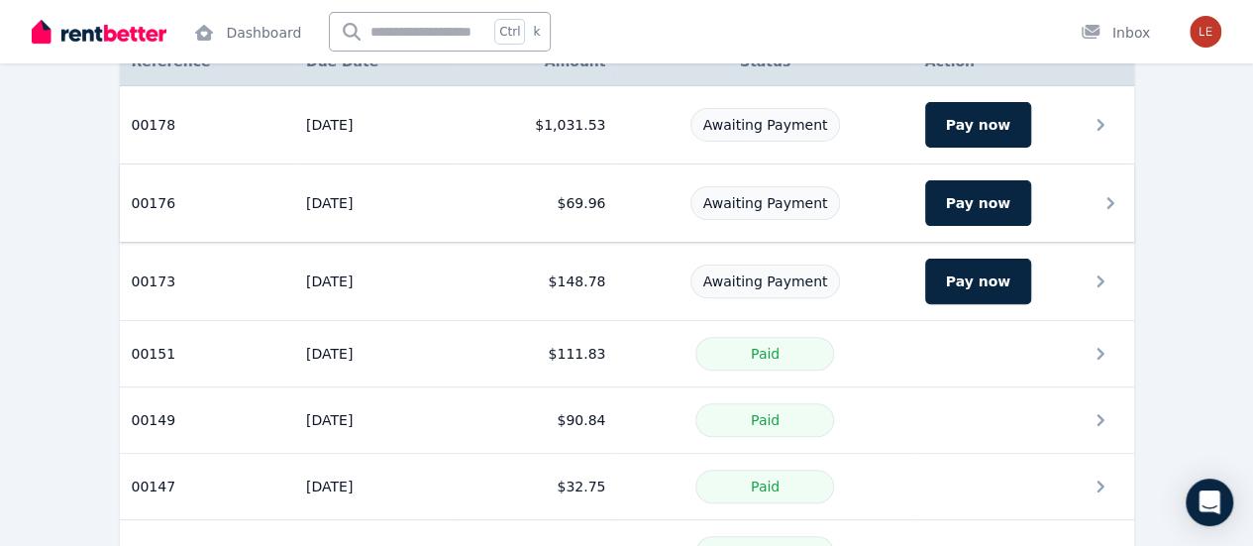
click at [498, 197] on td "$69.96" at bounding box center [538, 203] width 160 height 78
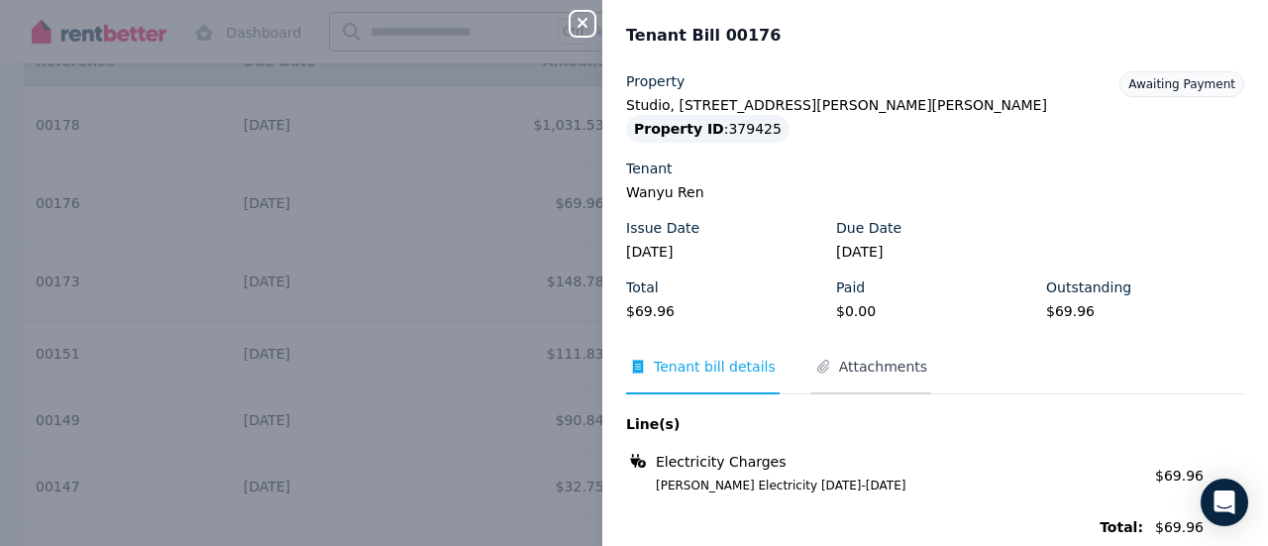
click at [840, 366] on span "Attachments" at bounding box center [883, 367] width 88 height 20
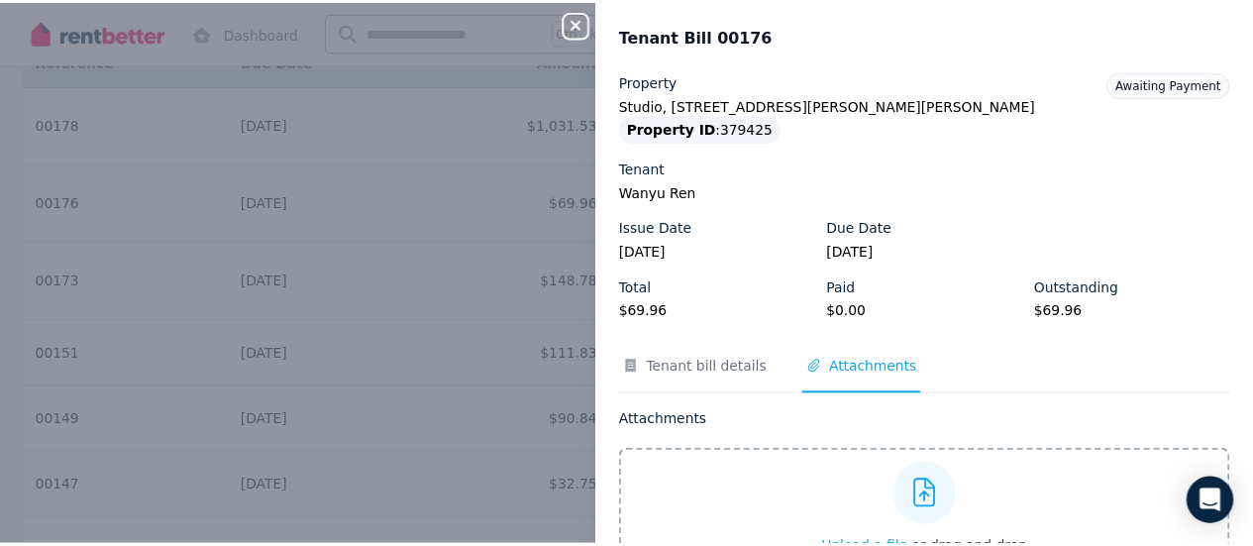
scroll to position [99, 0]
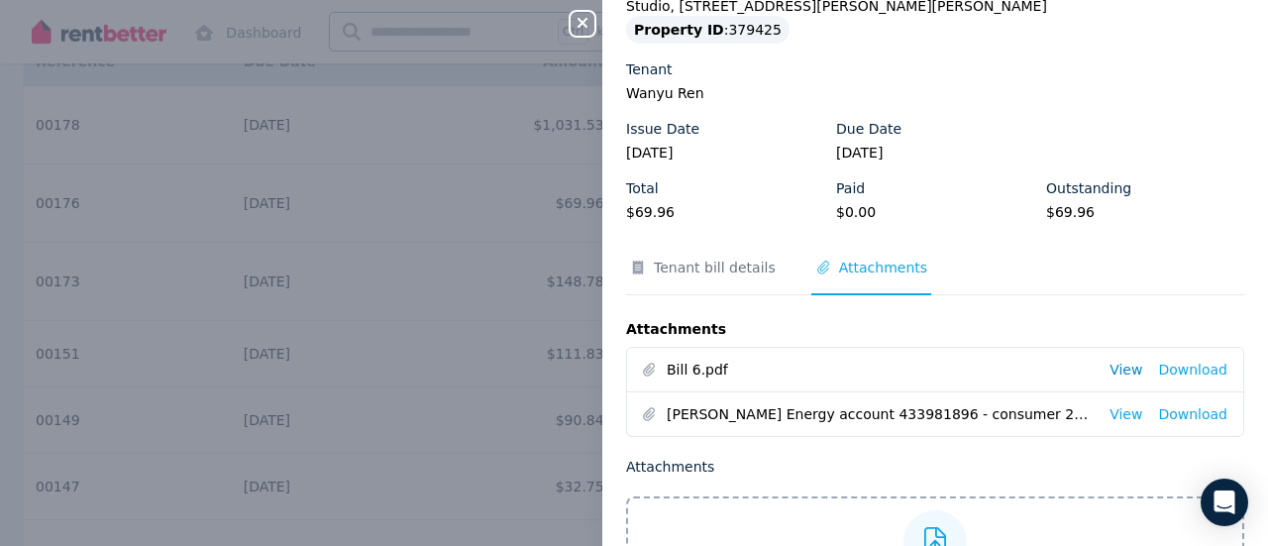
click at [1109, 364] on link "View" at bounding box center [1125, 370] width 33 height 20
click at [487, 210] on div "Close panel Tenant Bill 00176 Property Studio, 1 Cummings Cres, Mitchell Park P…" at bounding box center [634, 273] width 1268 height 546
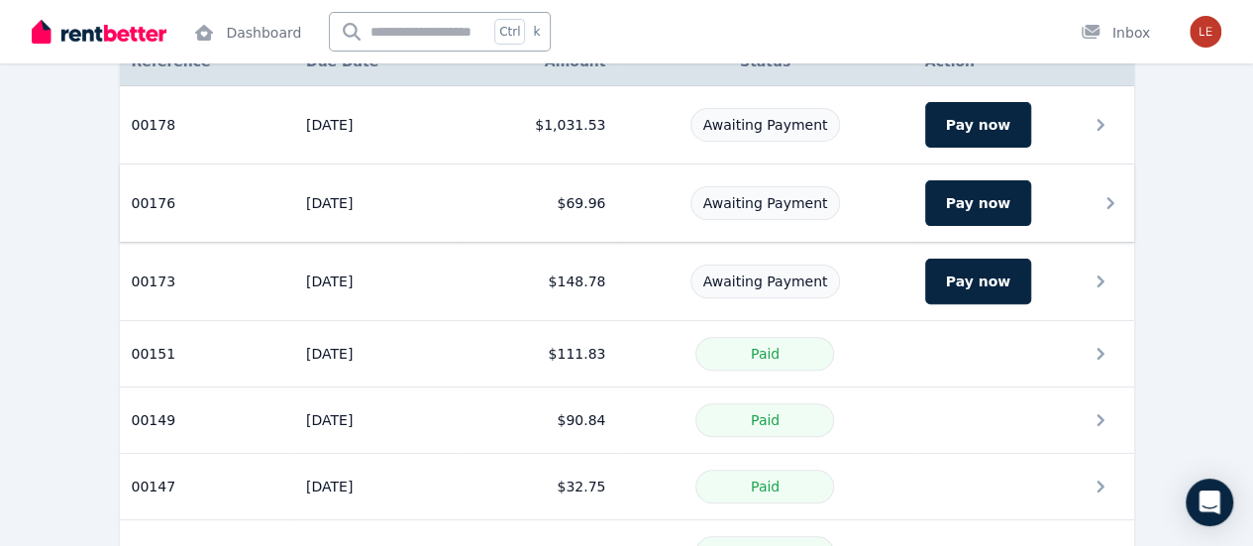
click at [647, 189] on div "Awaiting Payment" at bounding box center [764, 203] width 271 height 34
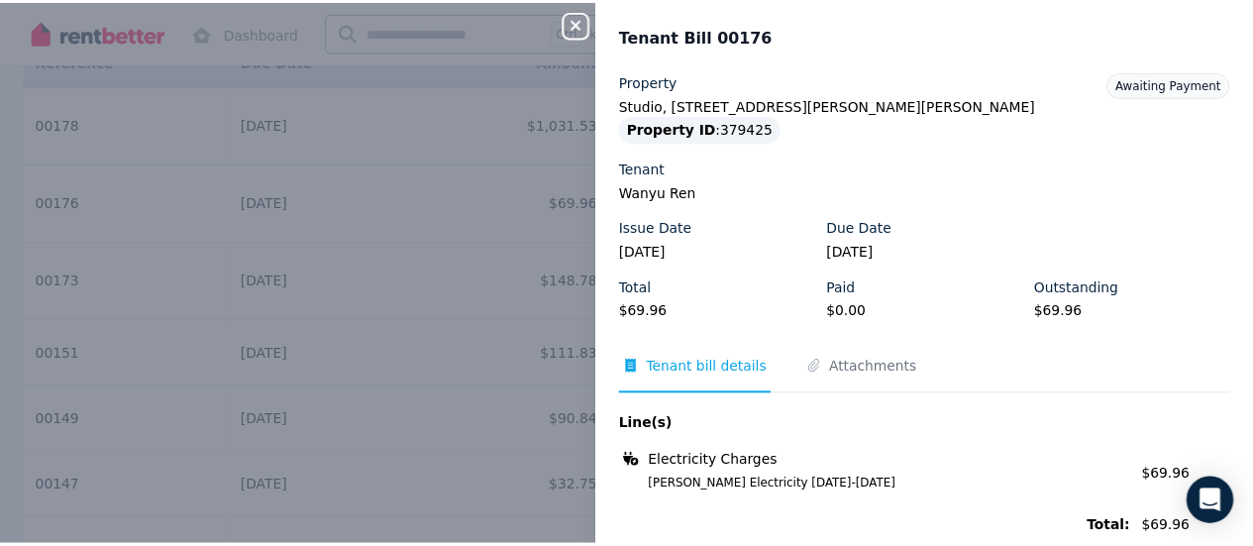
scroll to position [99, 0]
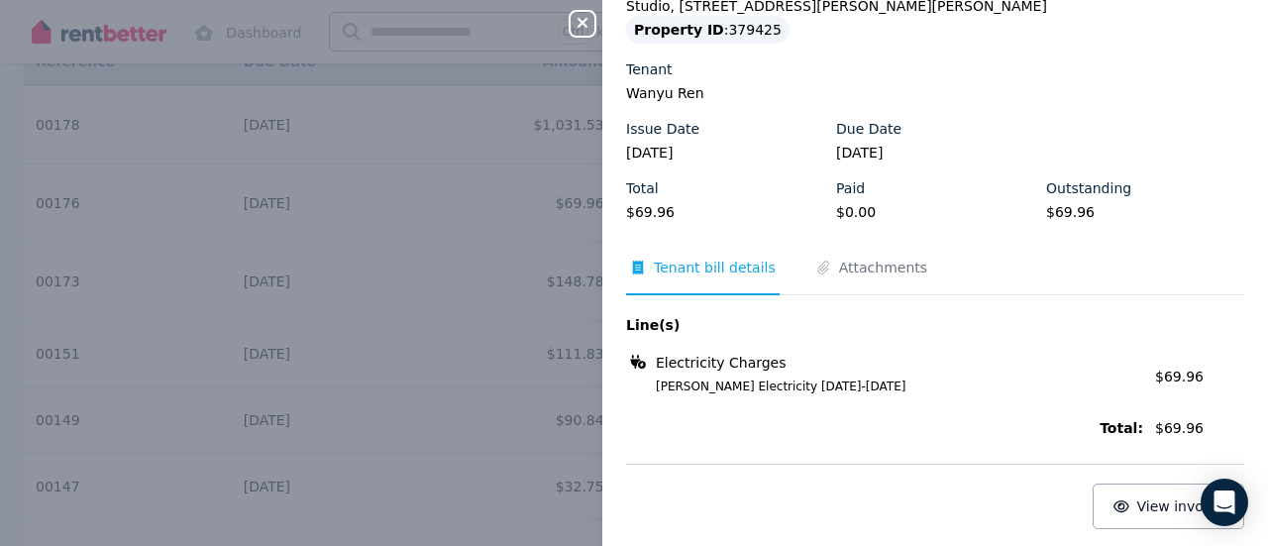
click at [846, 247] on div "Property Studio, 1 Cummings Cres, Mitchell Park Property ID : 379425 Tenant Wan…" at bounding box center [935, 250] width 618 height 557
click at [862, 278] on span "Attachments" at bounding box center [871, 277] width 120 height 38
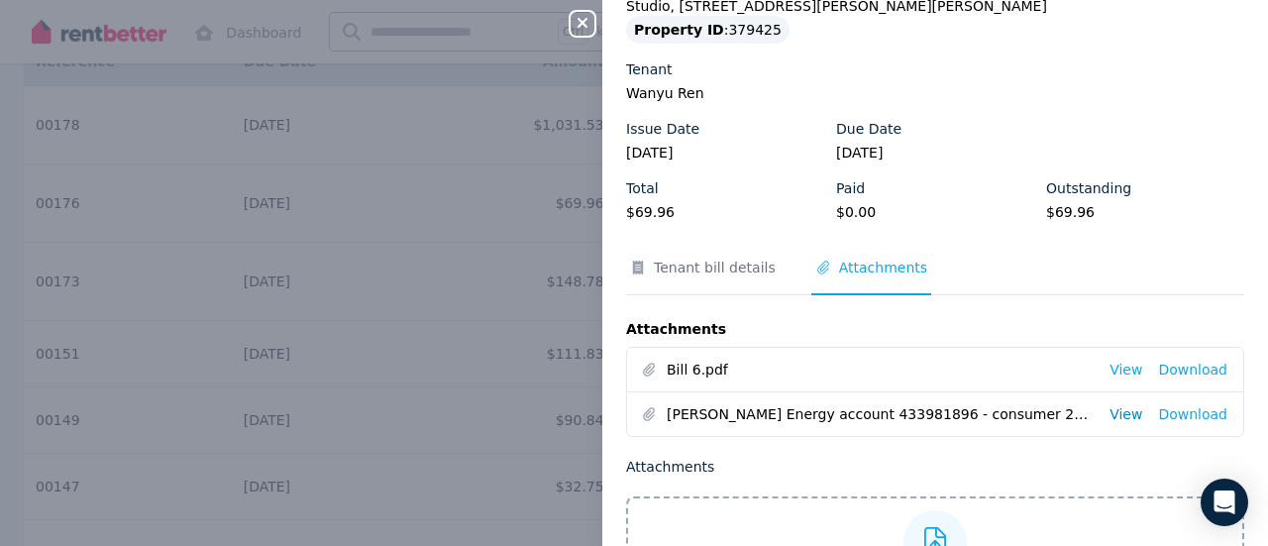
click at [1109, 413] on link "View" at bounding box center [1125, 414] width 33 height 20
drag, startPoint x: 534, startPoint y: 264, endPoint x: 551, endPoint y: 260, distance: 17.6
click at [533, 264] on div "Close panel Tenant Bill 00176 Property Studio, 1 Cummings Cres, Mitchell Park P…" at bounding box center [634, 273] width 1268 height 546
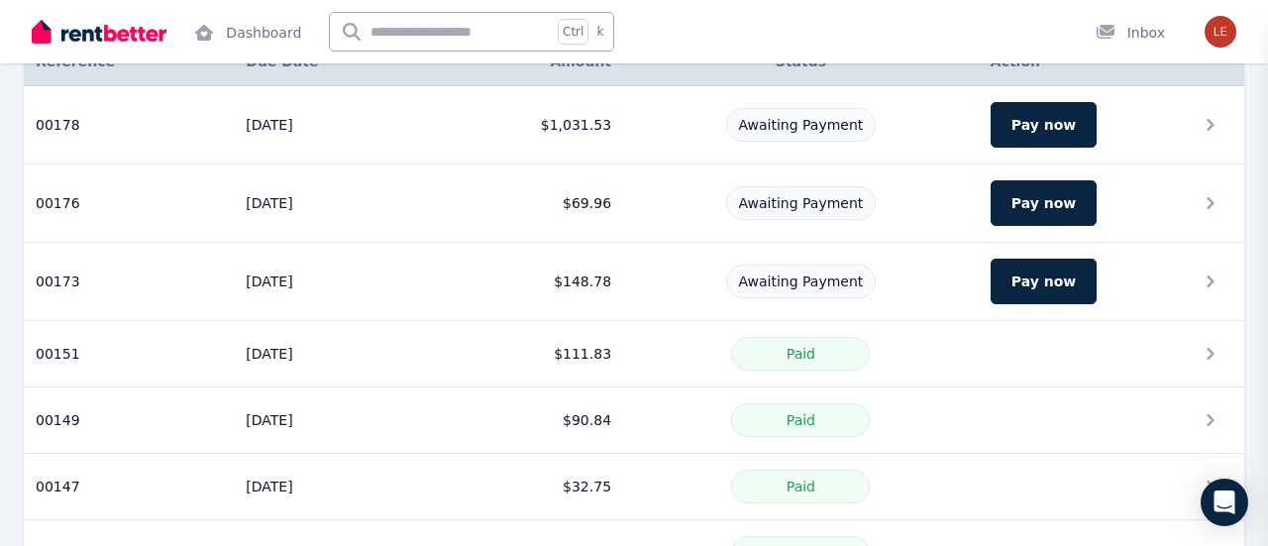
scroll to position [0, 0]
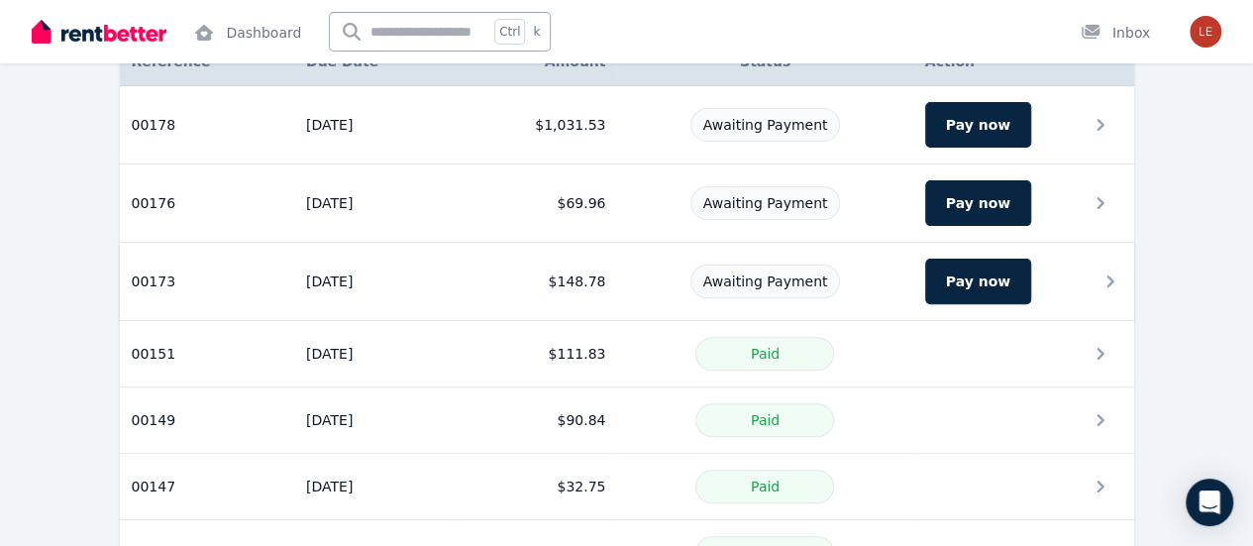
click at [660, 288] on div "Awaiting Payment" at bounding box center [764, 281] width 271 height 34
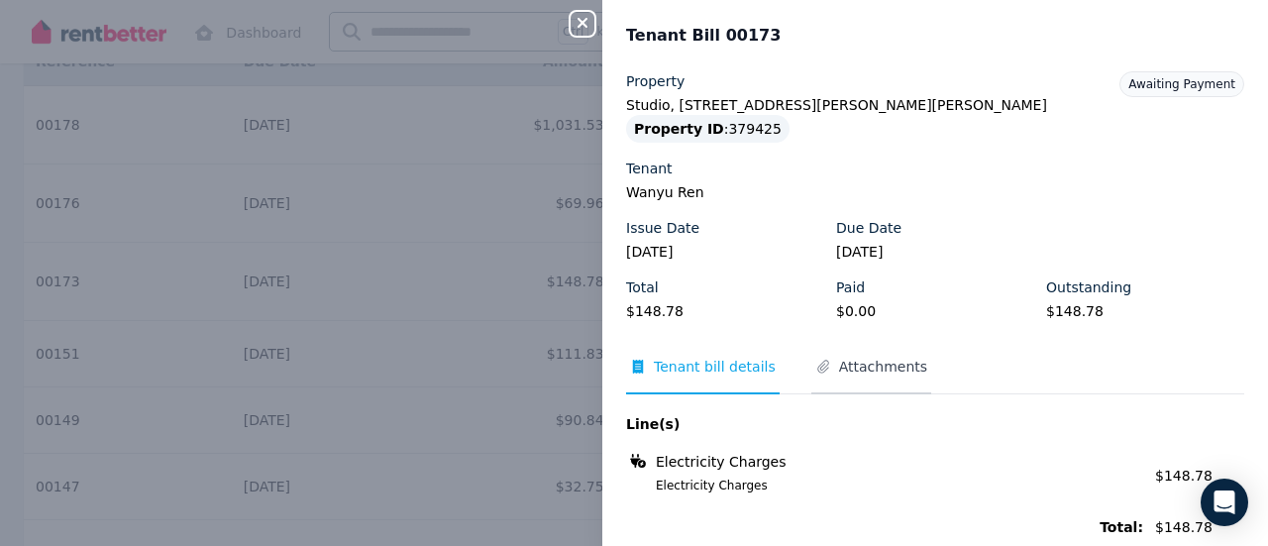
click at [839, 375] on span "Attachments" at bounding box center [883, 367] width 88 height 20
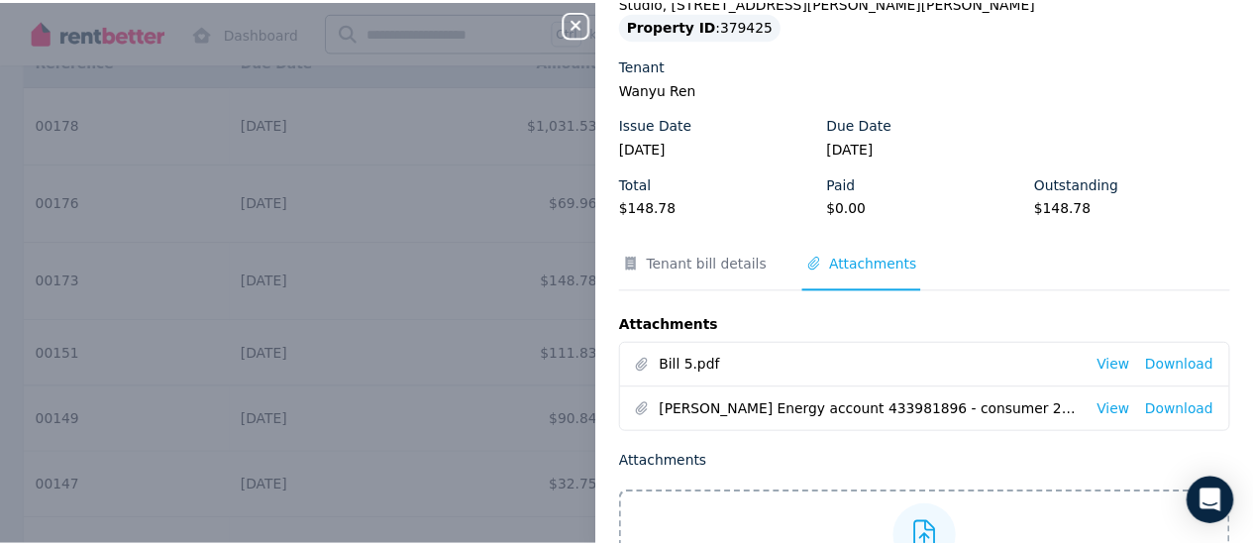
scroll to position [198, 0]
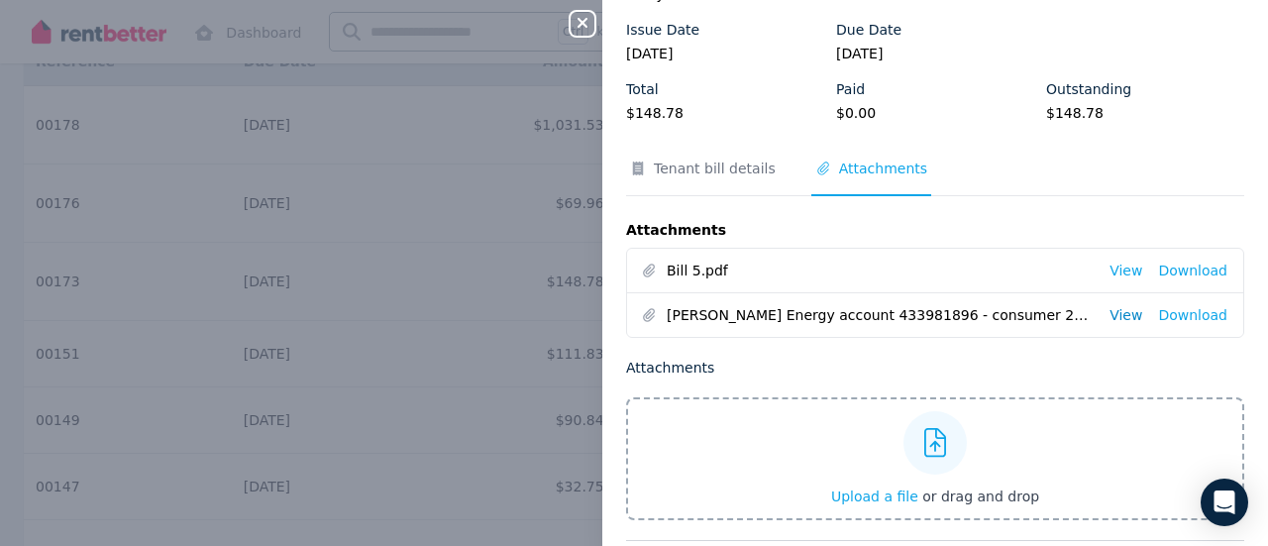
click at [1109, 318] on link "View" at bounding box center [1125, 315] width 33 height 20
click at [559, 354] on div "Close panel Tenant Bill 00173 Property Studio, 1 Cummings Cres, Mitchell Park P…" at bounding box center [634, 273] width 1268 height 546
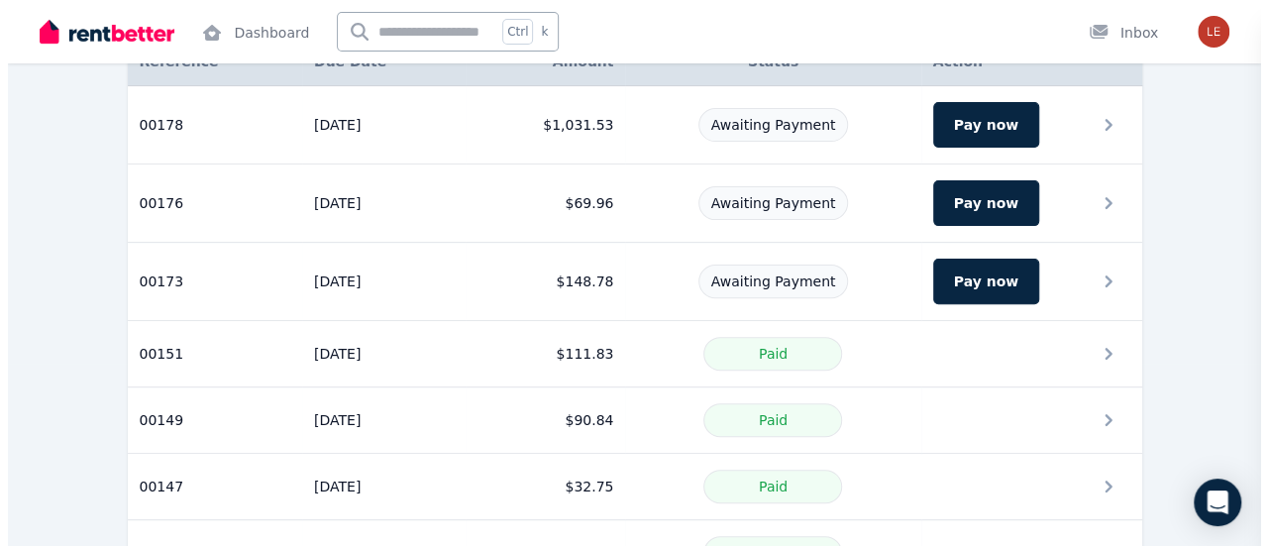
scroll to position [0, 0]
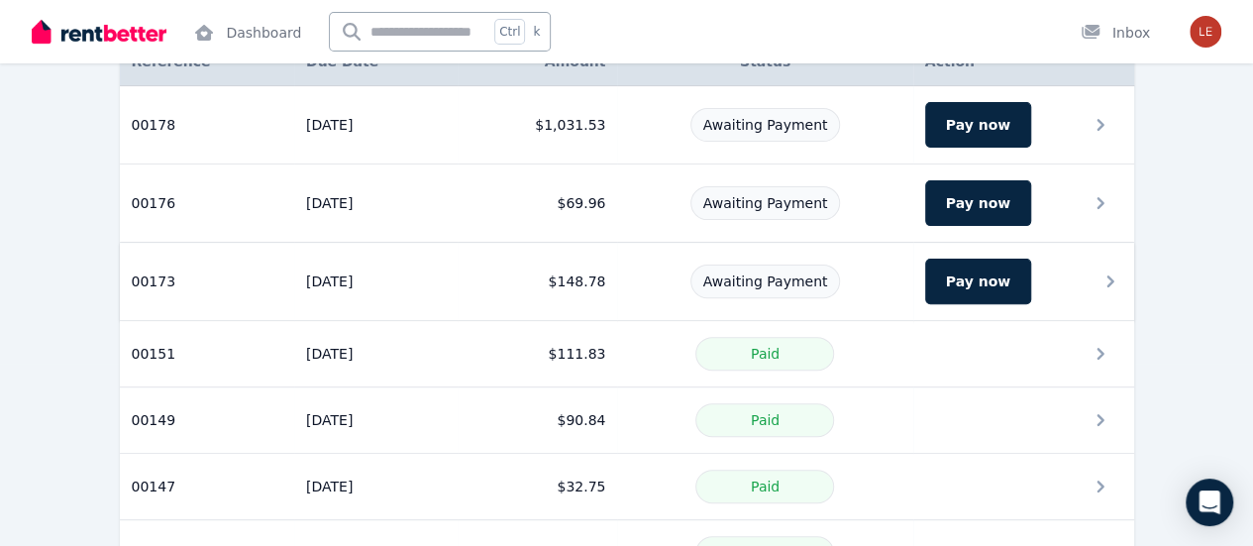
click at [638, 272] on div "Awaiting Payment" at bounding box center [764, 281] width 271 height 34
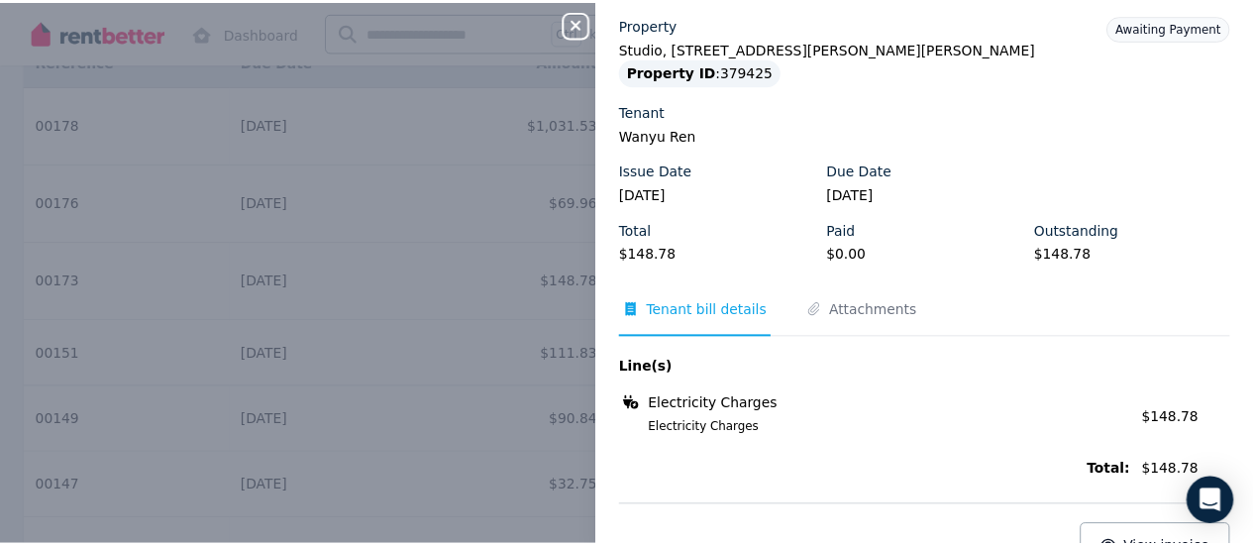
scroll to position [99, 0]
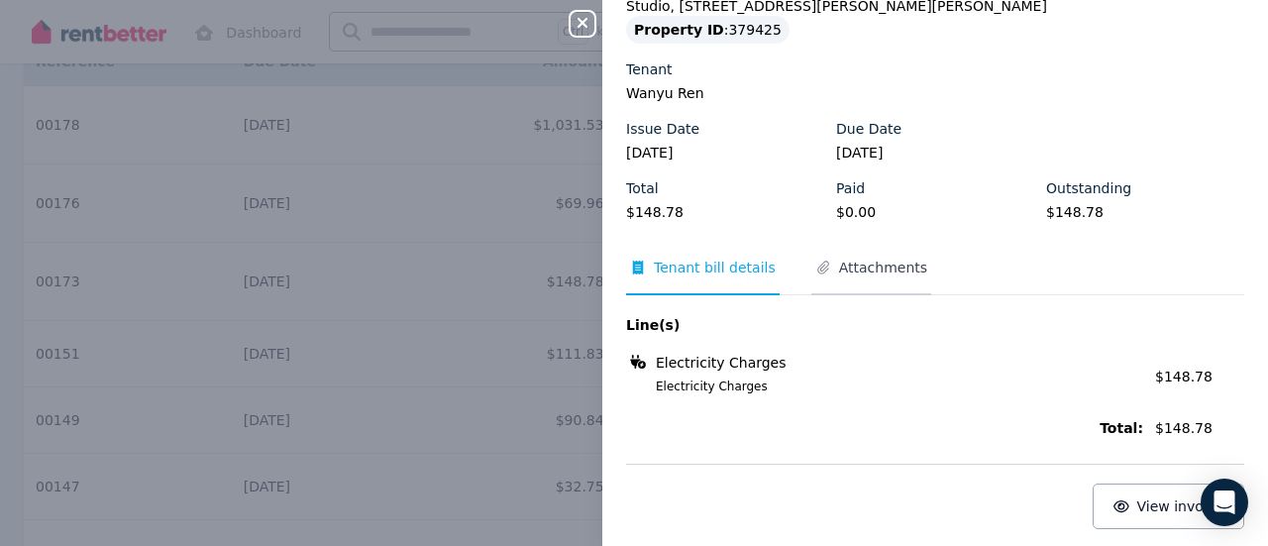
click at [868, 265] on span "Attachments" at bounding box center [883, 268] width 88 height 20
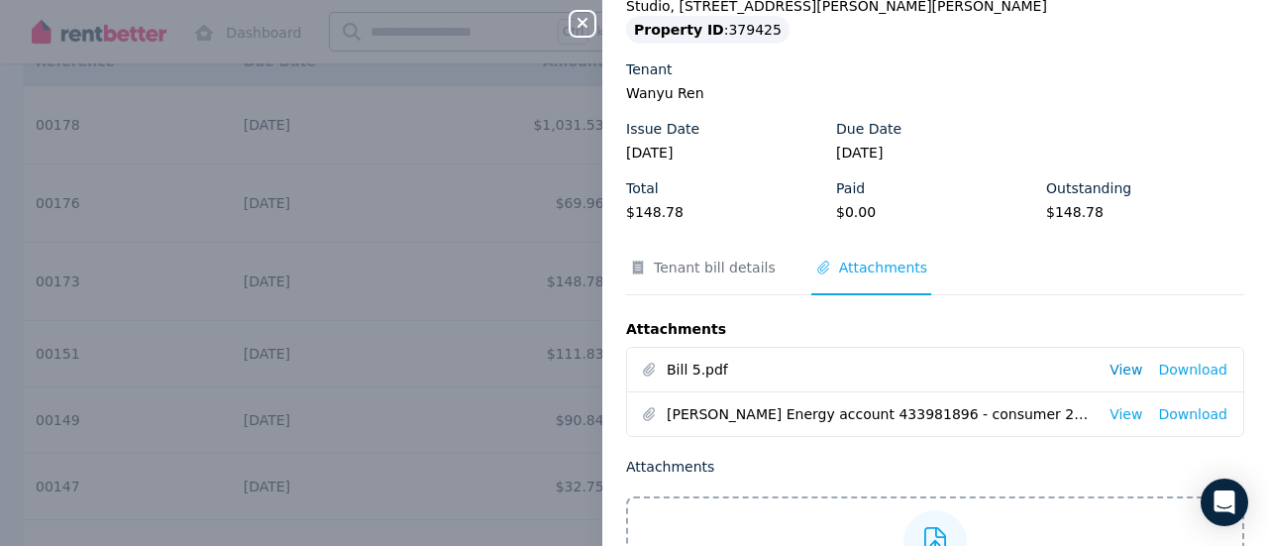
click at [1109, 369] on link "View" at bounding box center [1125, 370] width 33 height 20
click at [580, 23] on icon "button" at bounding box center [582, 23] width 10 height 10
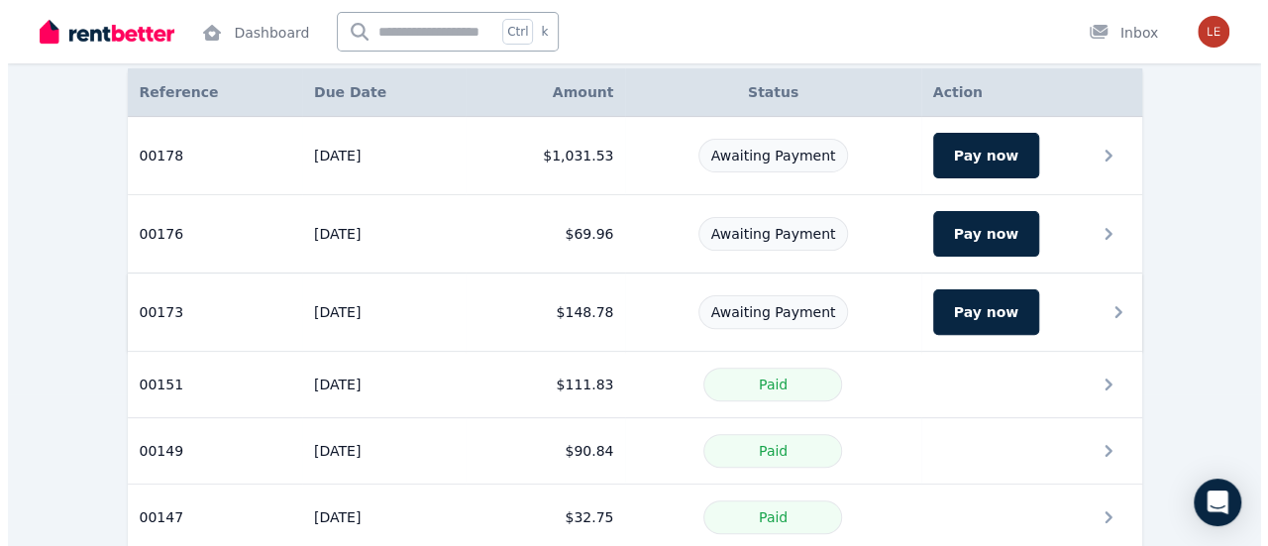
scroll to position [182, 0]
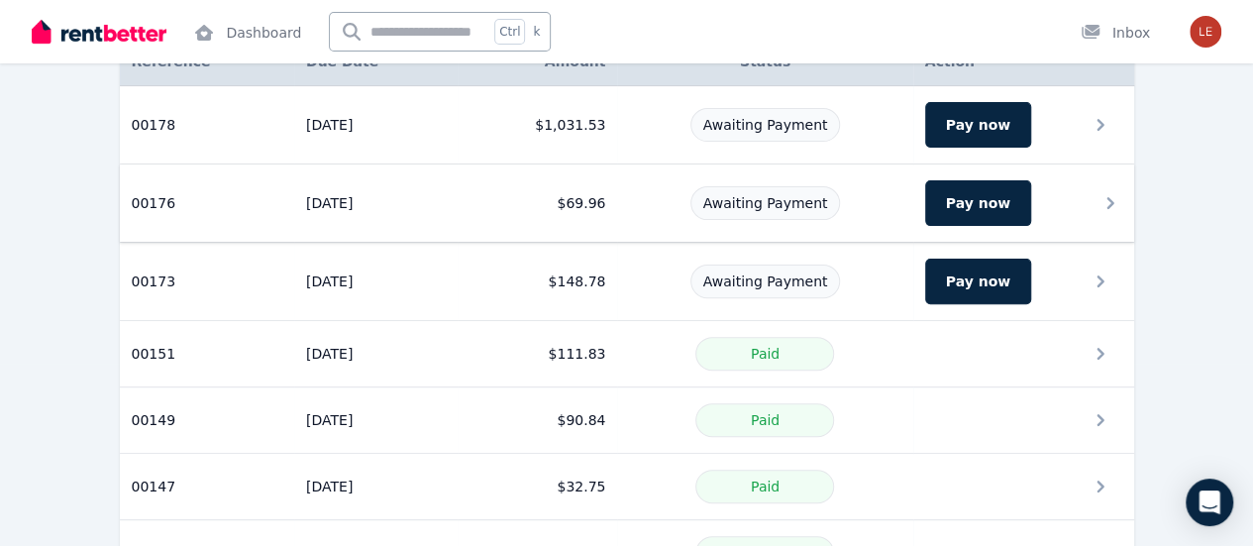
click at [657, 201] on div "Awaiting Payment" at bounding box center [764, 203] width 271 height 34
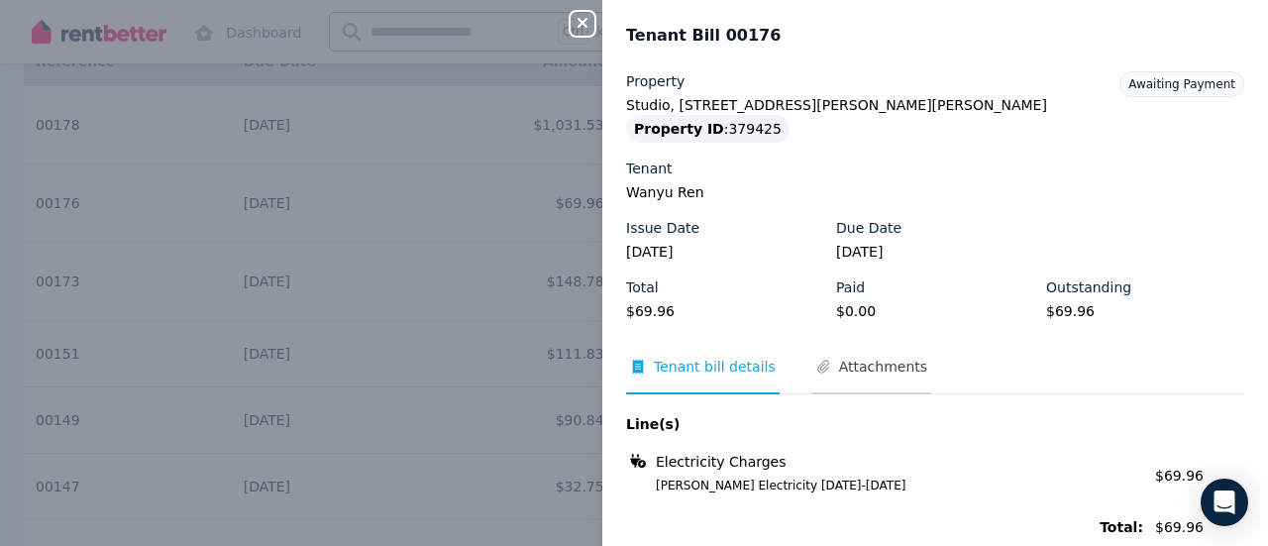
click at [891, 370] on span "Attachments" at bounding box center [883, 367] width 88 height 20
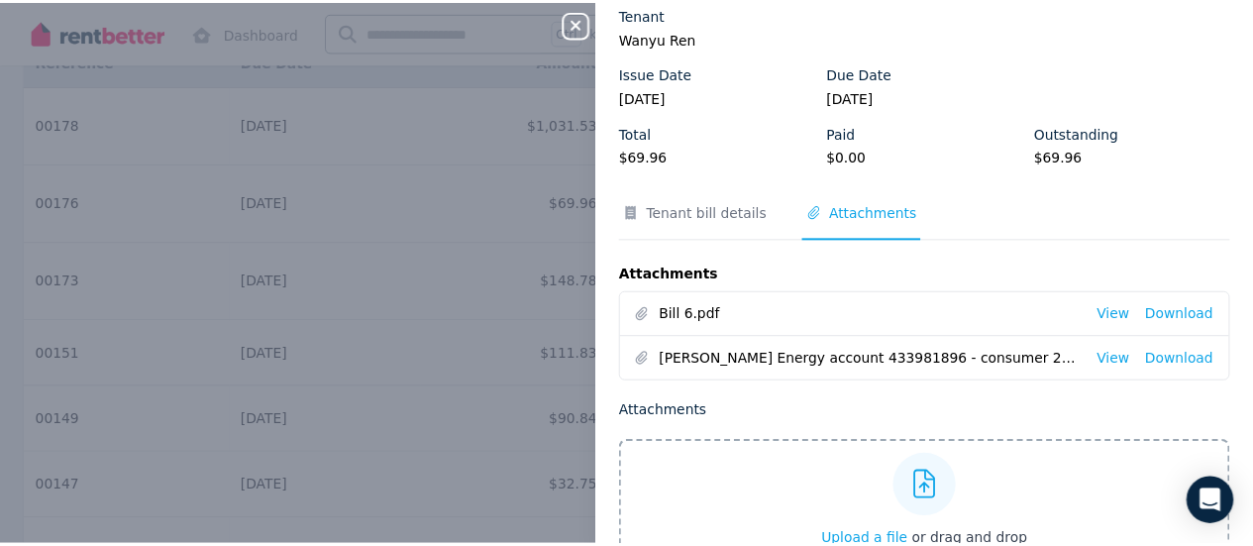
scroll to position [198, 0]
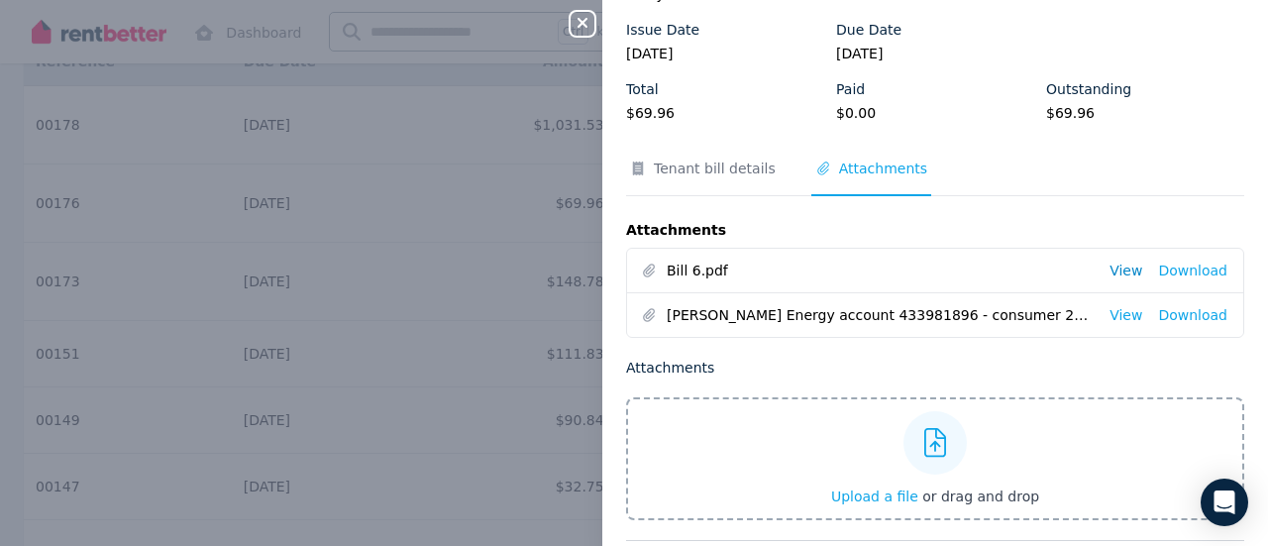
click at [1115, 273] on link "View" at bounding box center [1125, 271] width 33 height 20
click at [1110, 312] on link "View" at bounding box center [1125, 315] width 33 height 20
click at [1109, 270] on link "View" at bounding box center [1125, 271] width 33 height 20
click at [448, 295] on div "Close panel Tenant Bill 00176 Property Studio, 1 Cummings Cres, Mitchell Park P…" at bounding box center [634, 273] width 1268 height 546
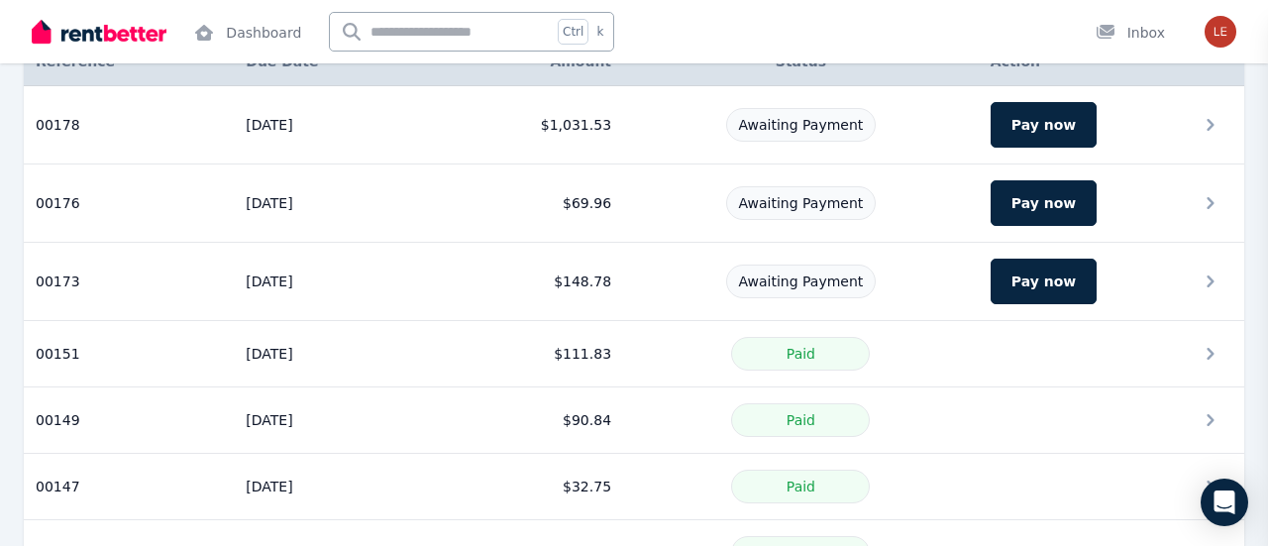
scroll to position [0, 0]
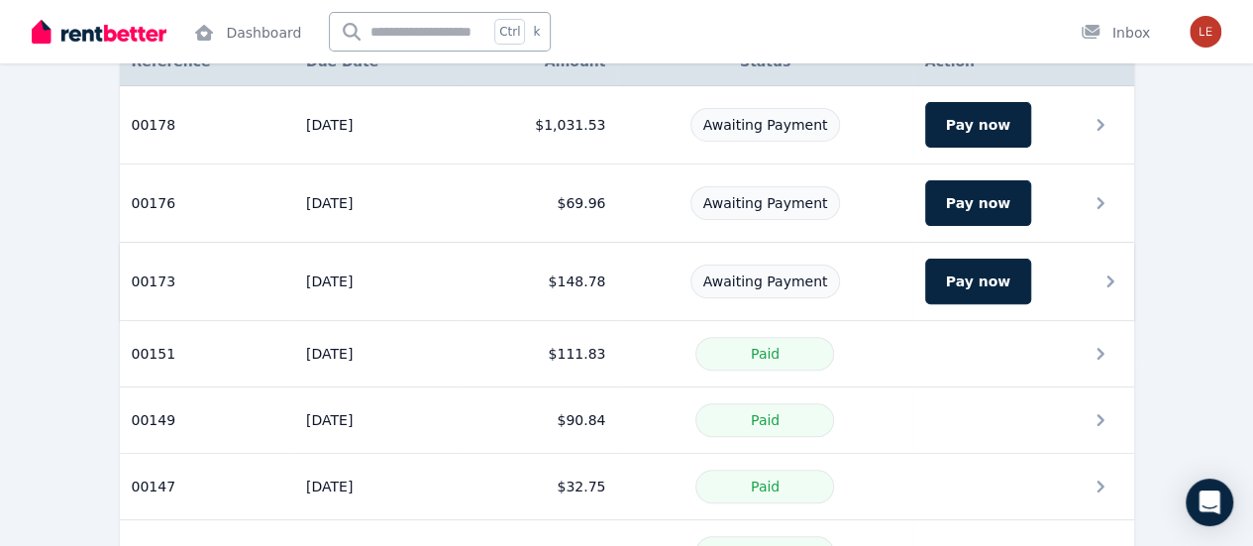
click at [900, 264] on div "Awaiting Payment" at bounding box center [764, 281] width 271 height 34
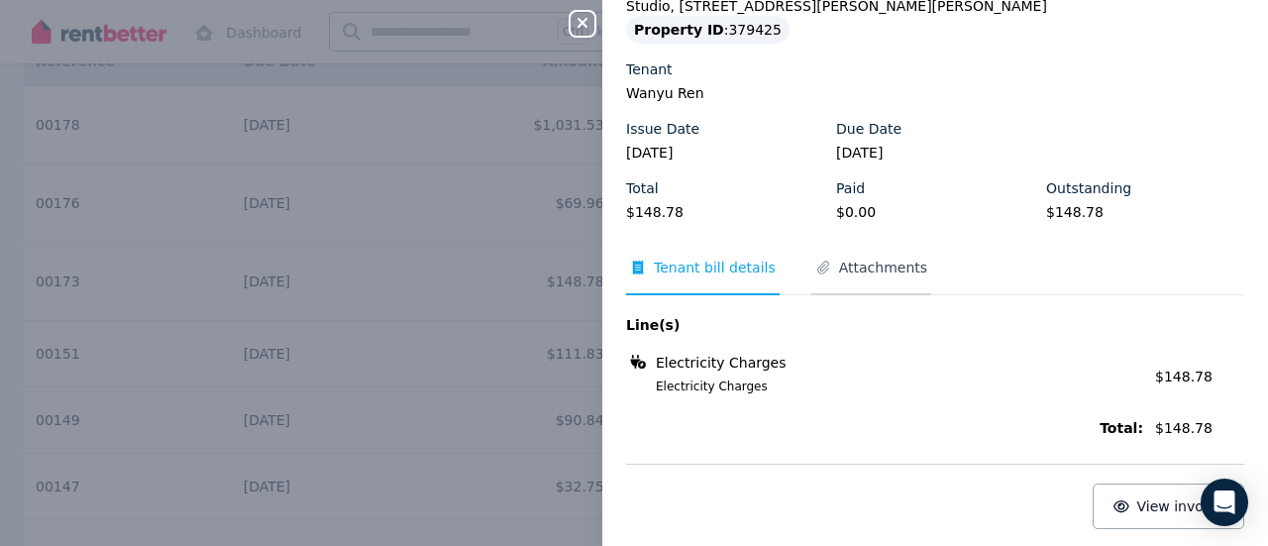
click at [873, 268] on span "Attachments" at bounding box center [883, 268] width 88 height 20
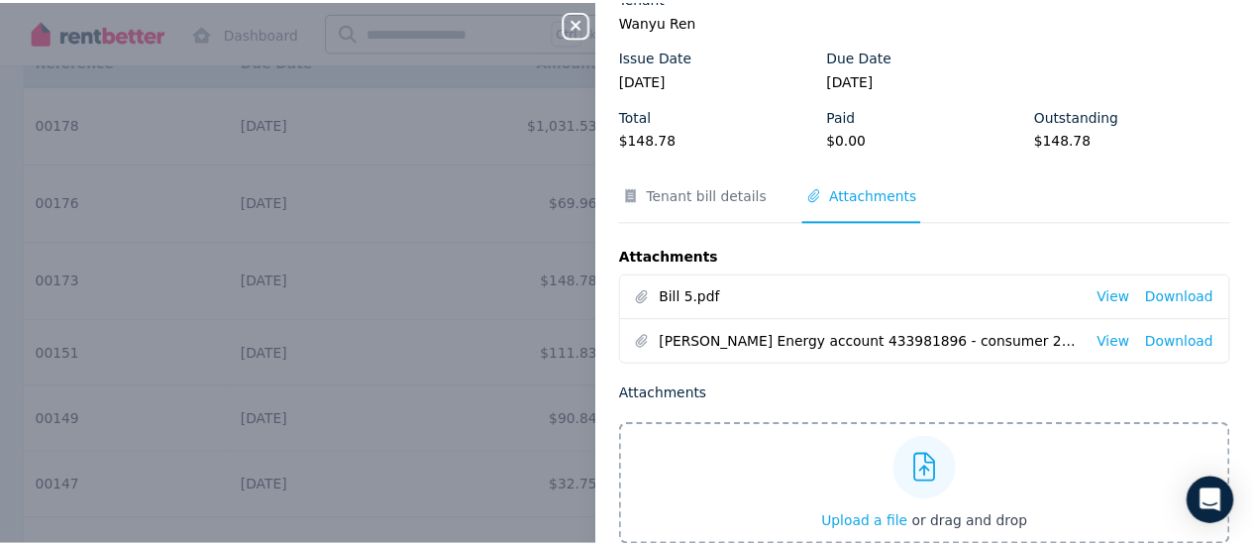
scroll to position [198, 0]
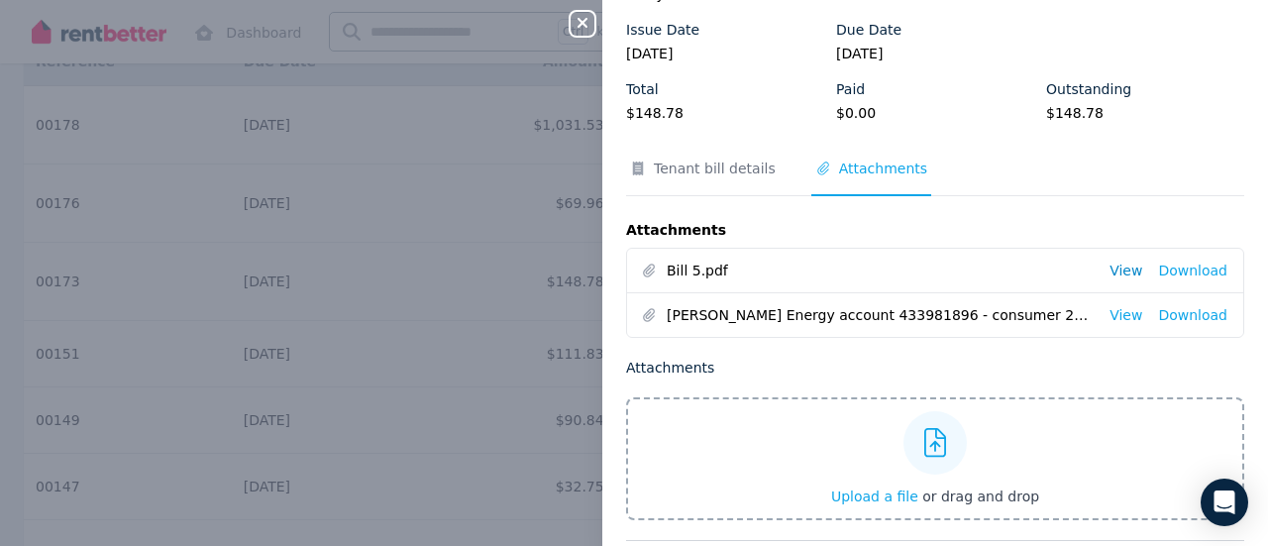
click at [1109, 268] on link "View" at bounding box center [1125, 271] width 33 height 20
click at [444, 273] on div "Close panel Tenant Bill 00173 Property Studio, 1 Cummings Cres, Mitchell Park P…" at bounding box center [634, 273] width 1268 height 546
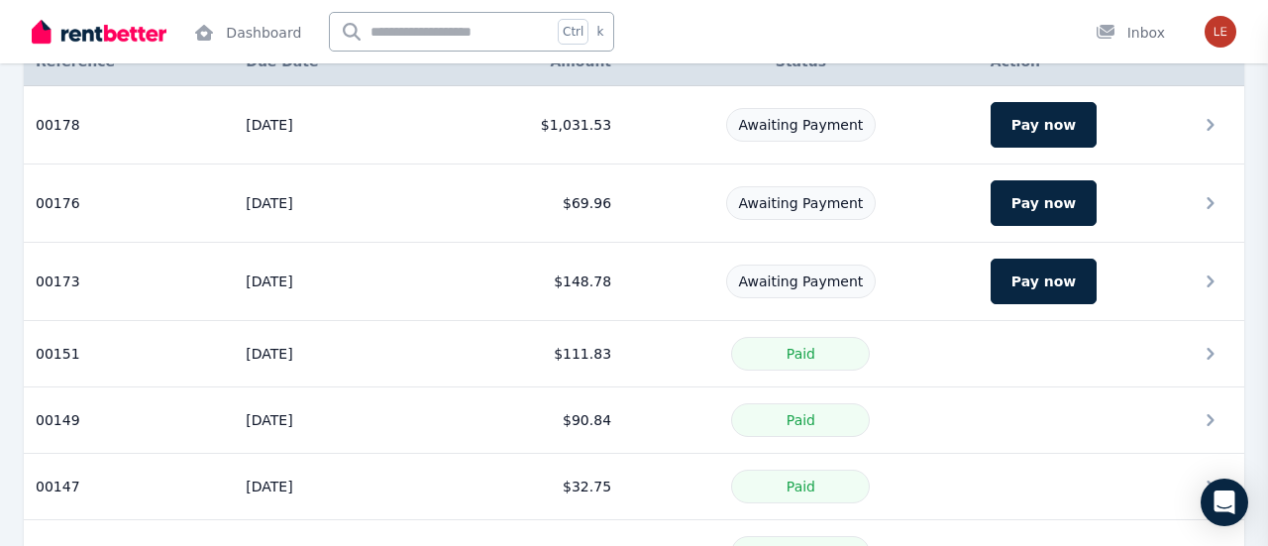
scroll to position [0, 0]
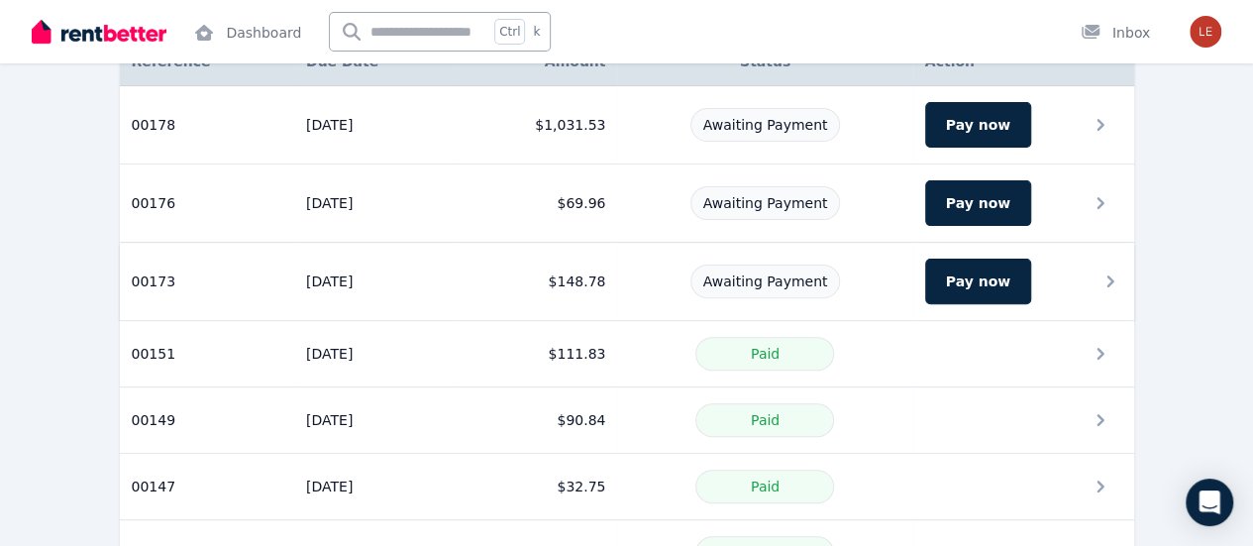
click at [637, 276] on div "Awaiting Payment" at bounding box center [764, 281] width 271 height 34
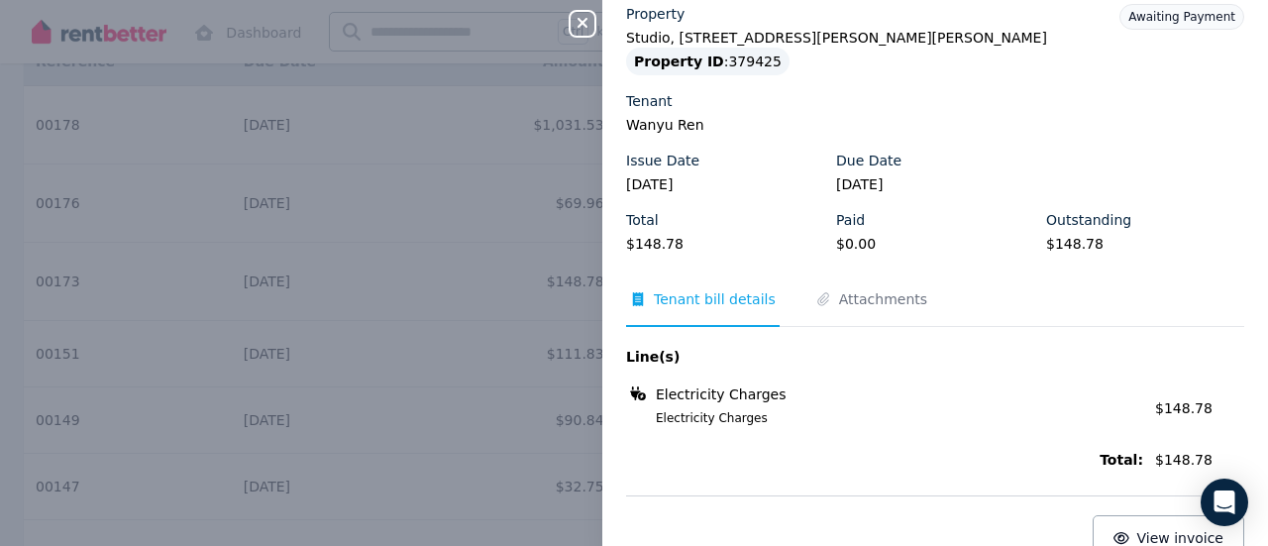
scroll to position [99, 0]
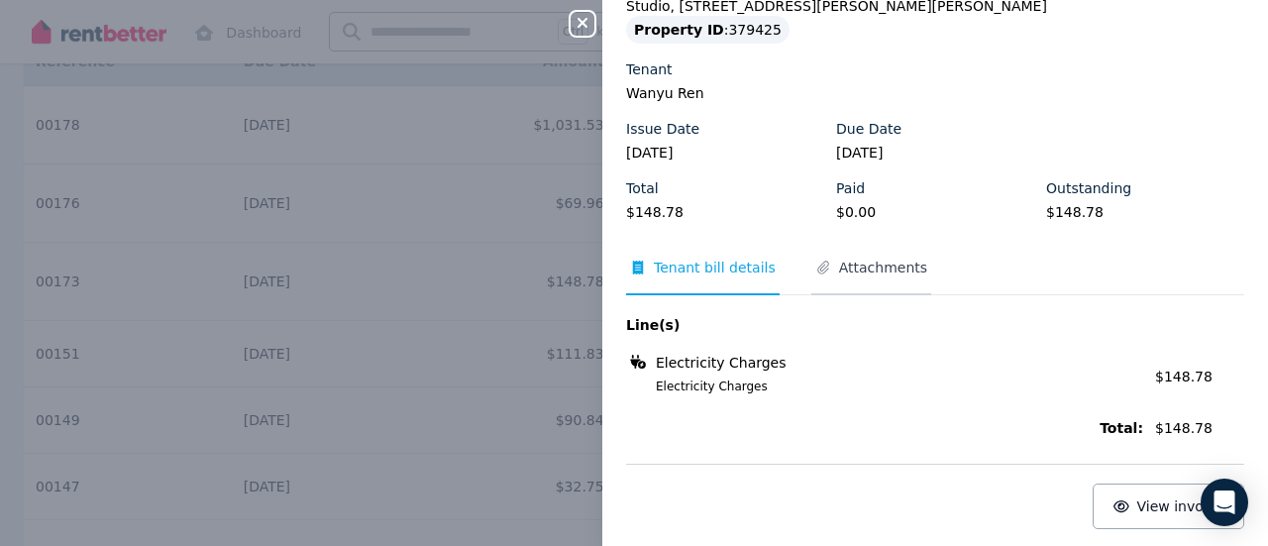
click at [907, 272] on span "Attachments" at bounding box center [883, 268] width 88 height 20
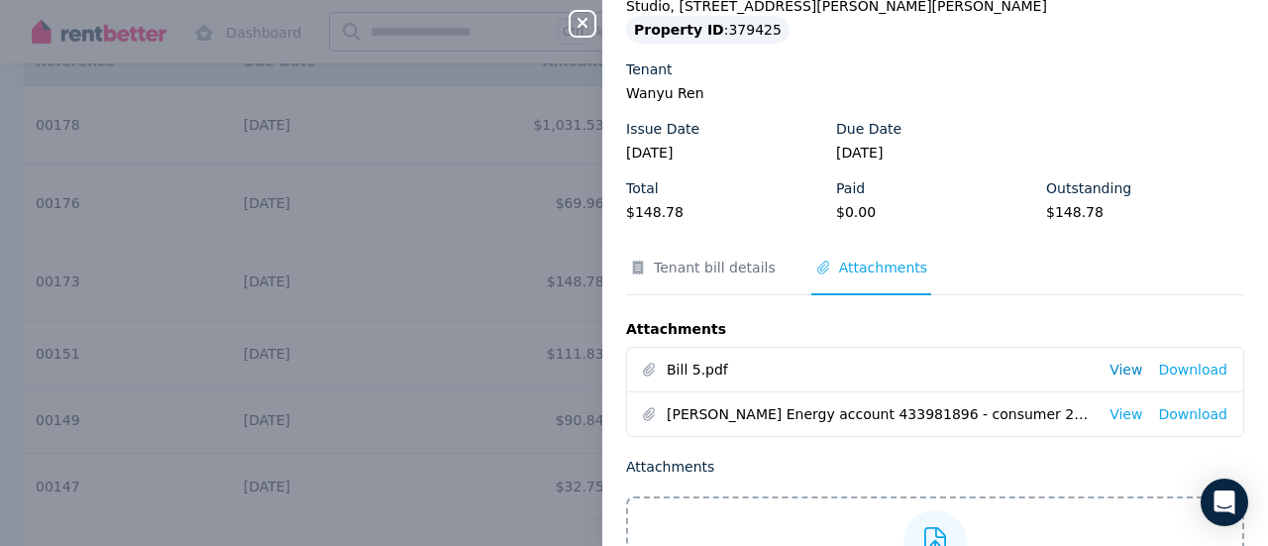
click at [1119, 371] on link "View" at bounding box center [1125, 370] width 33 height 20
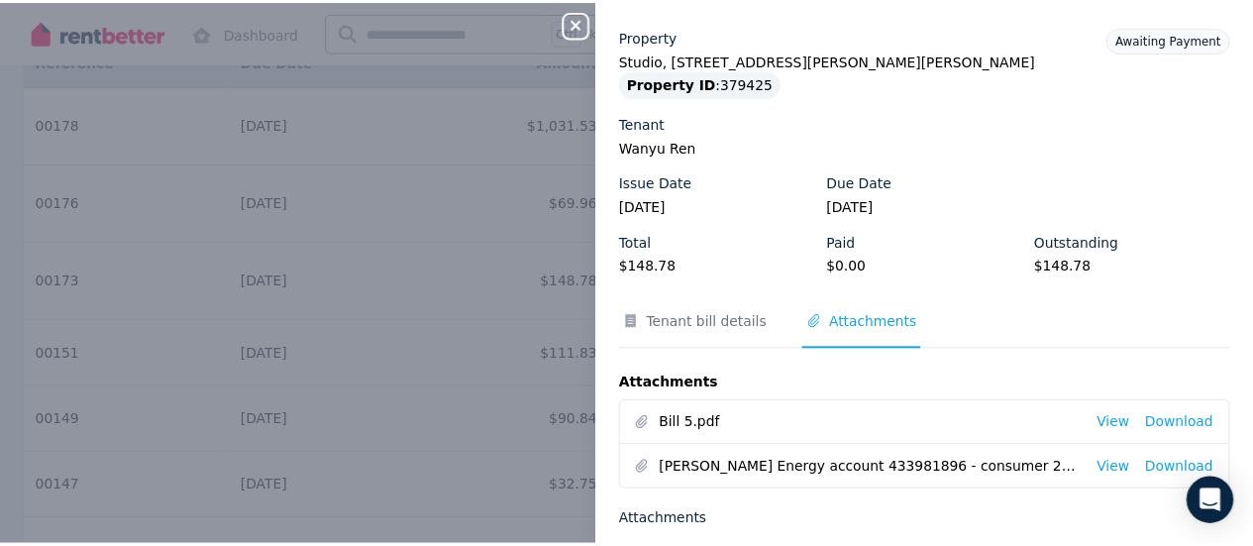
scroll to position [0, 0]
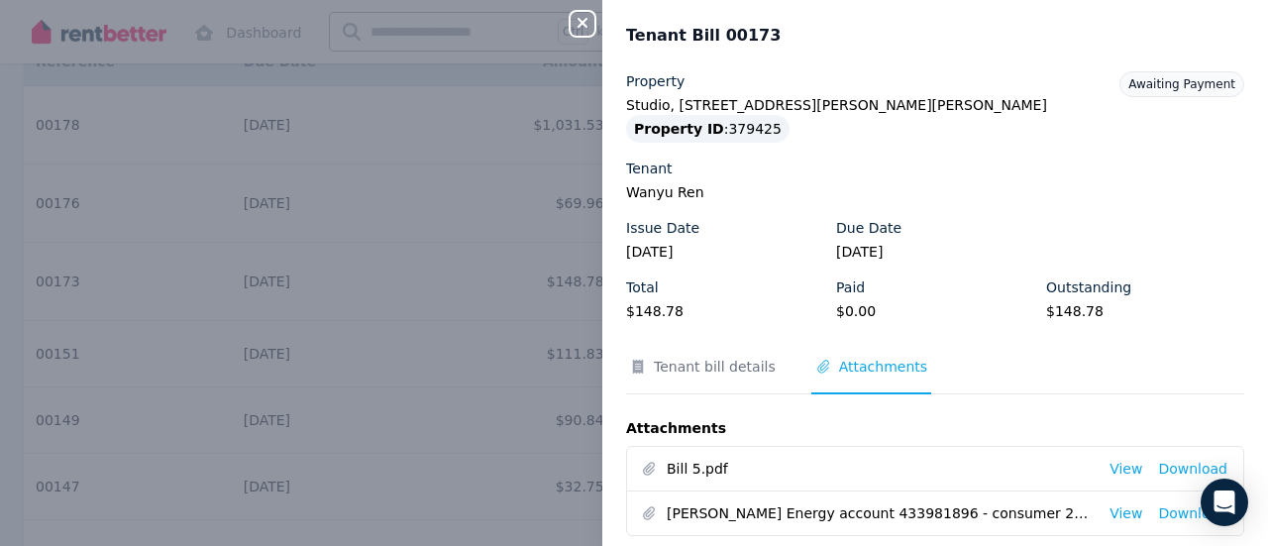
click at [580, 25] on icon "button" at bounding box center [582, 23] width 10 height 10
